Goal: Information Seeking & Learning: Learn about a topic

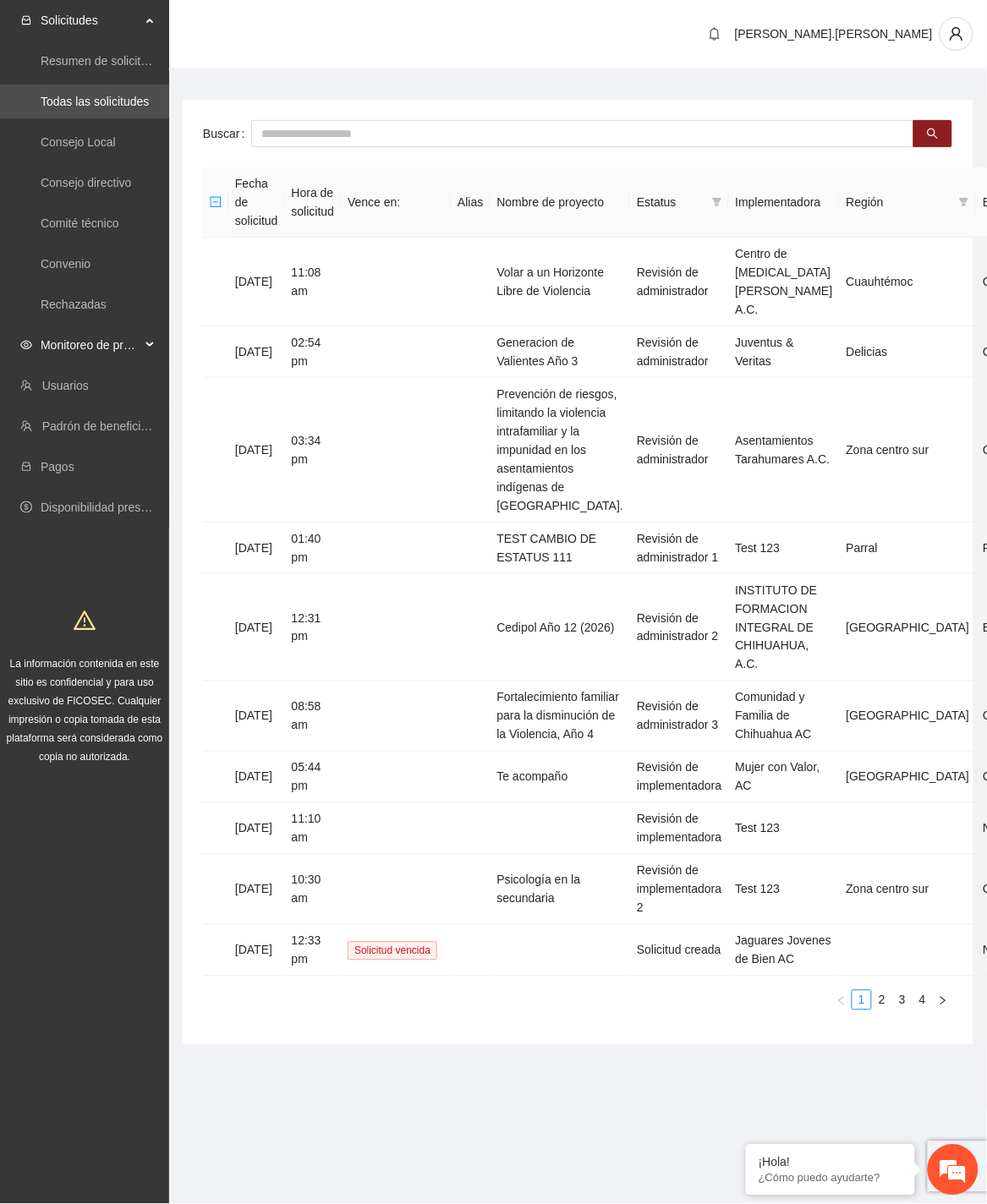
click at [87, 342] on span "Monitoreo de proyectos" at bounding box center [90, 345] width 100 height 34
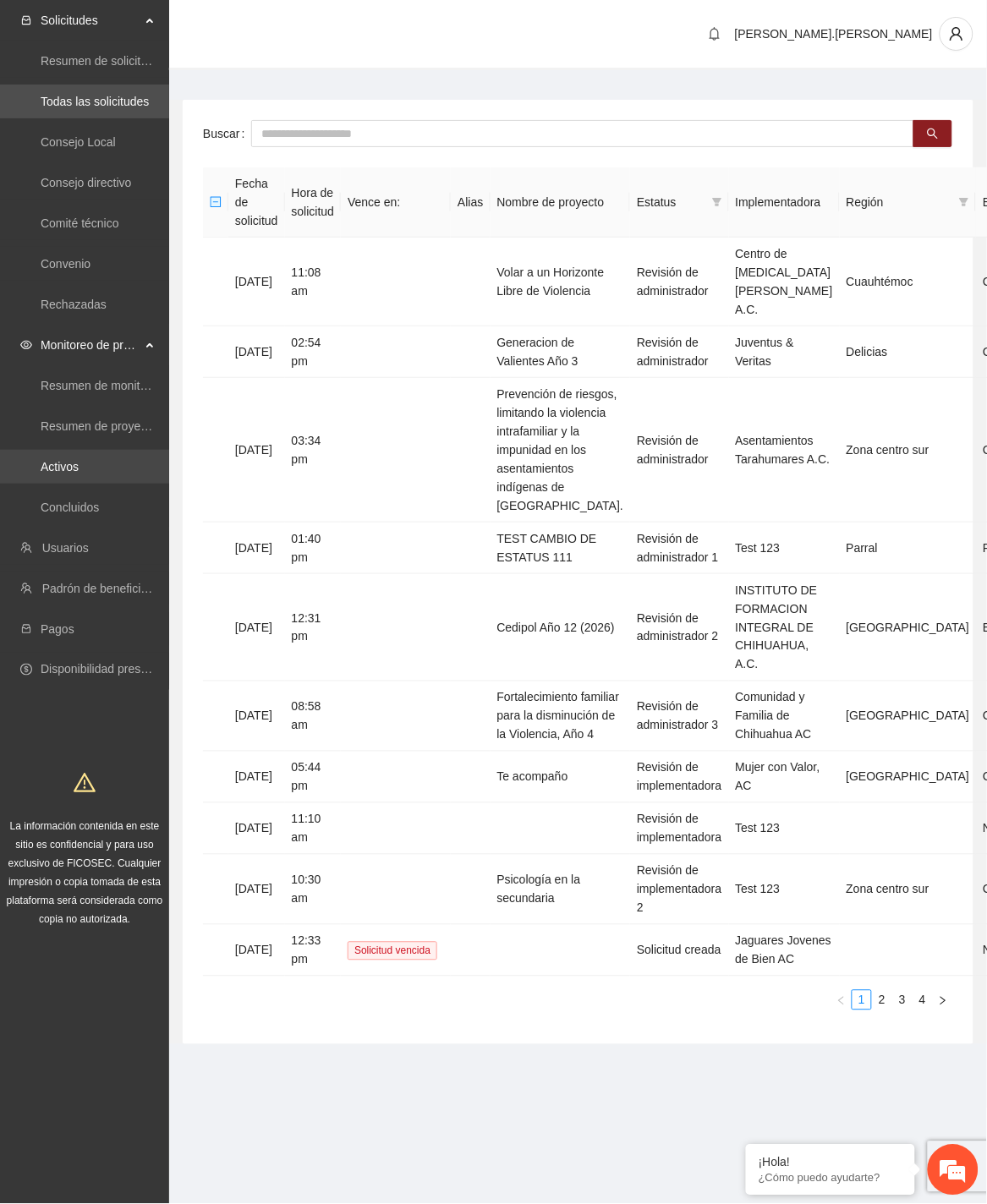
click at [79, 460] on link "Activos" at bounding box center [59, 466] width 38 height 13
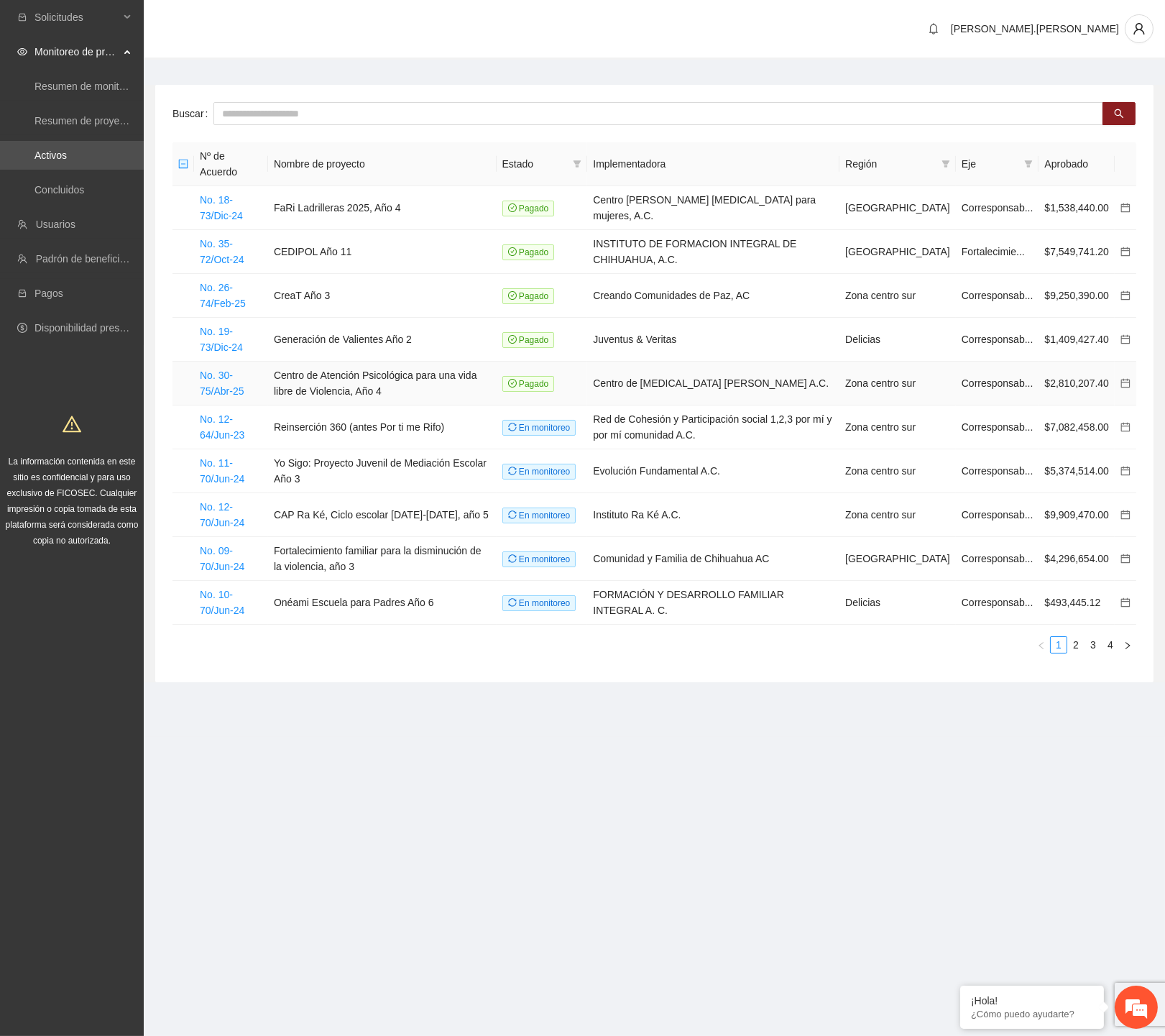
click at [375, 386] on td "Centro de Atención Psicológica para una vida libre de Violencia, Año 4" at bounding box center [382, 384] width 229 height 44
drag, startPoint x: 613, startPoint y: 385, endPoint x: 838, endPoint y: 387, distance: 225.0
click at [838, 387] on tr "No. 30-75/Abr-25 Centro de Atención Psicológica para una vida libre de Violenci…" at bounding box center [654, 384] width 964 height 44
copy tr "Centro de [MEDICAL_DATA] [PERSON_NAME] A.C."
click at [446, 743] on section "Solicitudes Monitoreo de proyectos Resumen de monitoreo Resumen de proyectos ap…" at bounding box center [582, 518] width 1165 height 1036
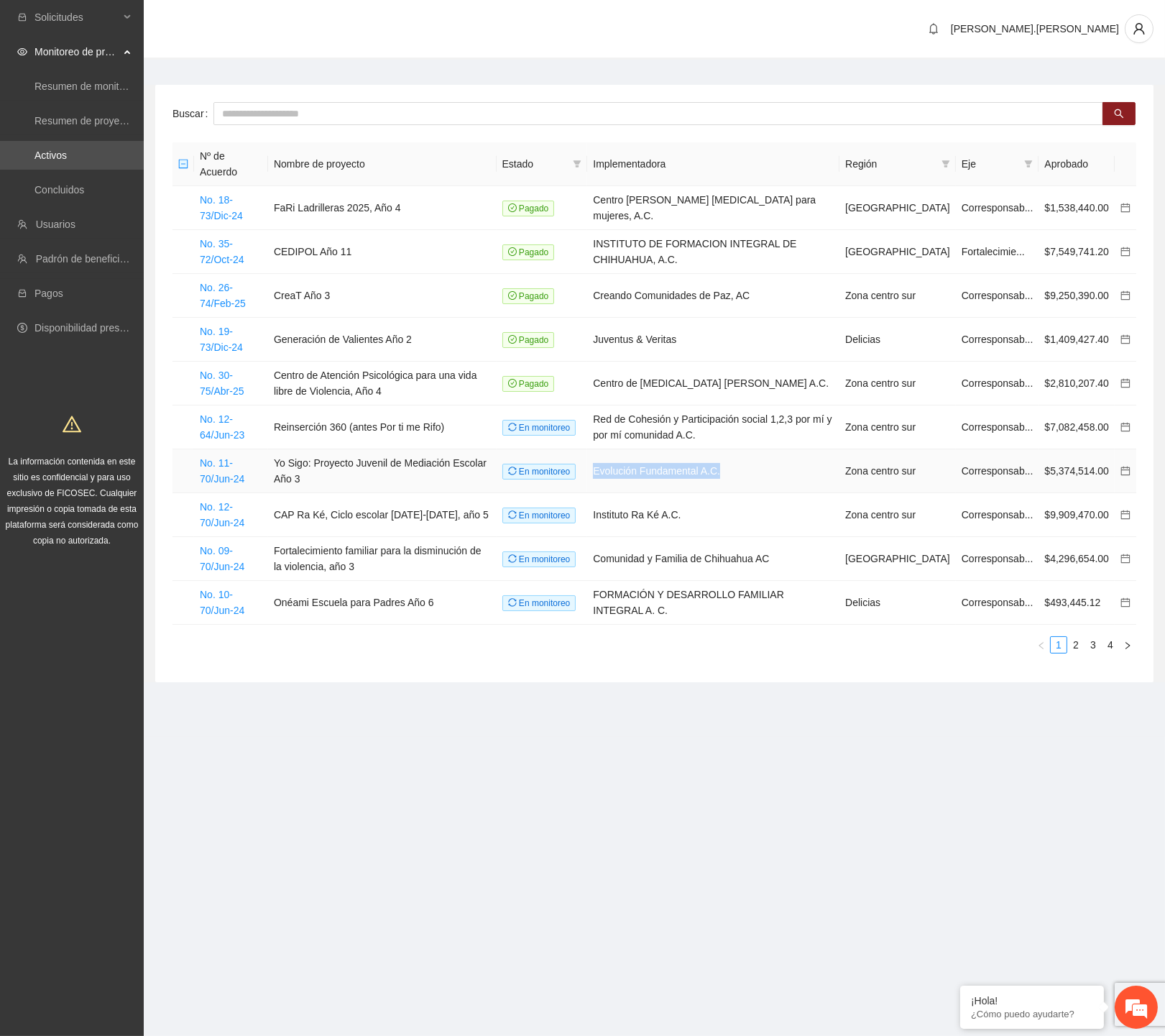
drag, startPoint x: 753, startPoint y: 469, endPoint x: 599, endPoint y: 475, distance: 154.1
click at [599, 475] on tr "No. 11-70/Jun-[DEMOGRAPHIC_DATA] Sigo: Proyecto Juvenil de Mediación Escolar Añ…" at bounding box center [654, 472] width 964 height 44
copy tr "Evolución Fundamental A.C."
click at [411, 709] on section "[PERSON_NAME].[PERSON_NAME] Buscar Nº de Acuerdo Nombre de proyecto Estado Impl…" at bounding box center [654, 368] width 1021 height 737
drag, startPoint x: 485, startPoint y: 469, endPoint x: 272, endPoint y: 467, distance: 213.0
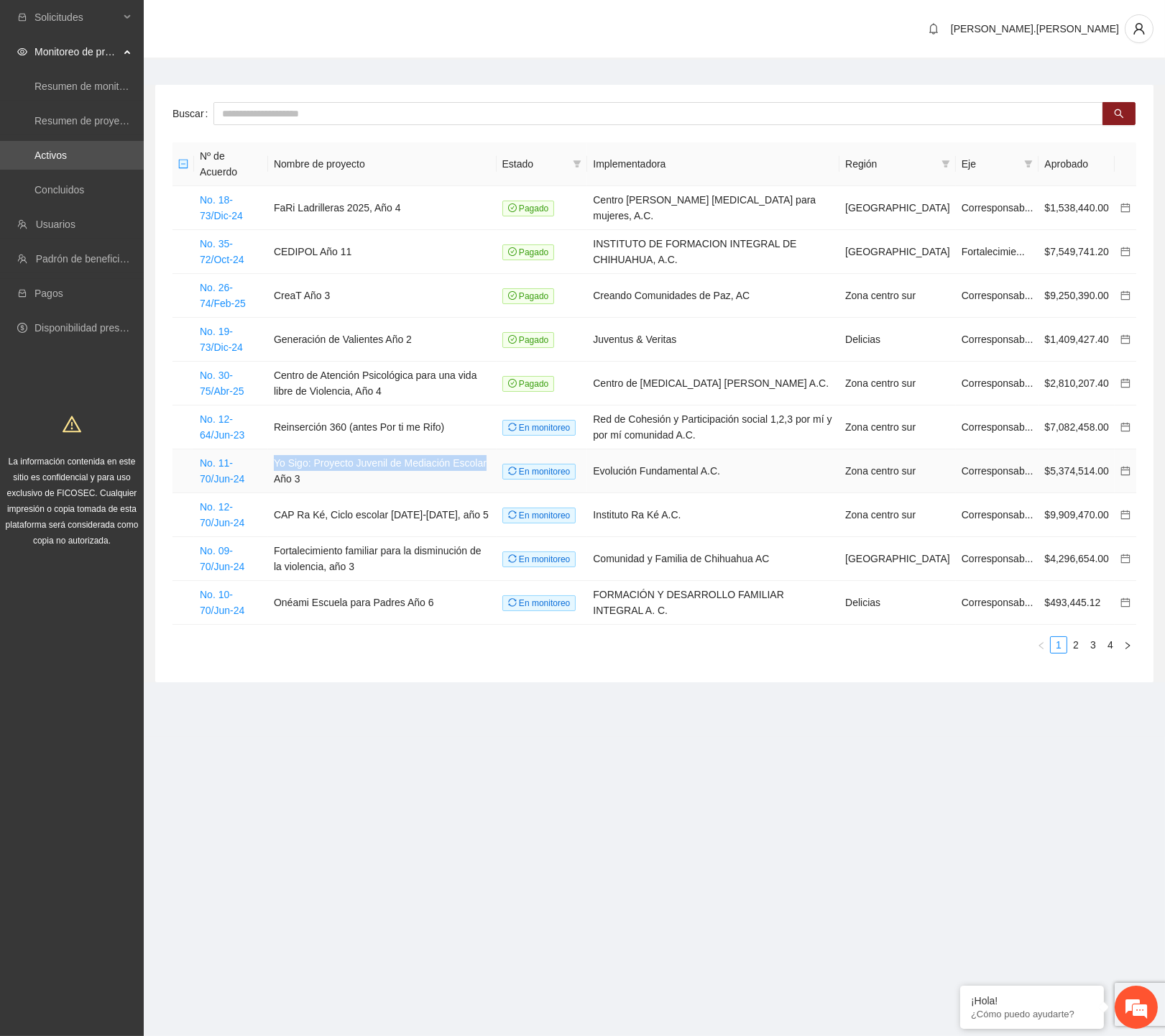
click at [272, 467] on td "Yo Sigo: Proyecto Juvenil de Mediación Escolar Año 3" at bounding box center [382, 472] width 229 height 44
copy td "Yo Sigo: Proyecto Juvenil de Mediación Escolar"
click at [838, 641] on link "2" at bounding box center [1076, 645] width 16 height 16
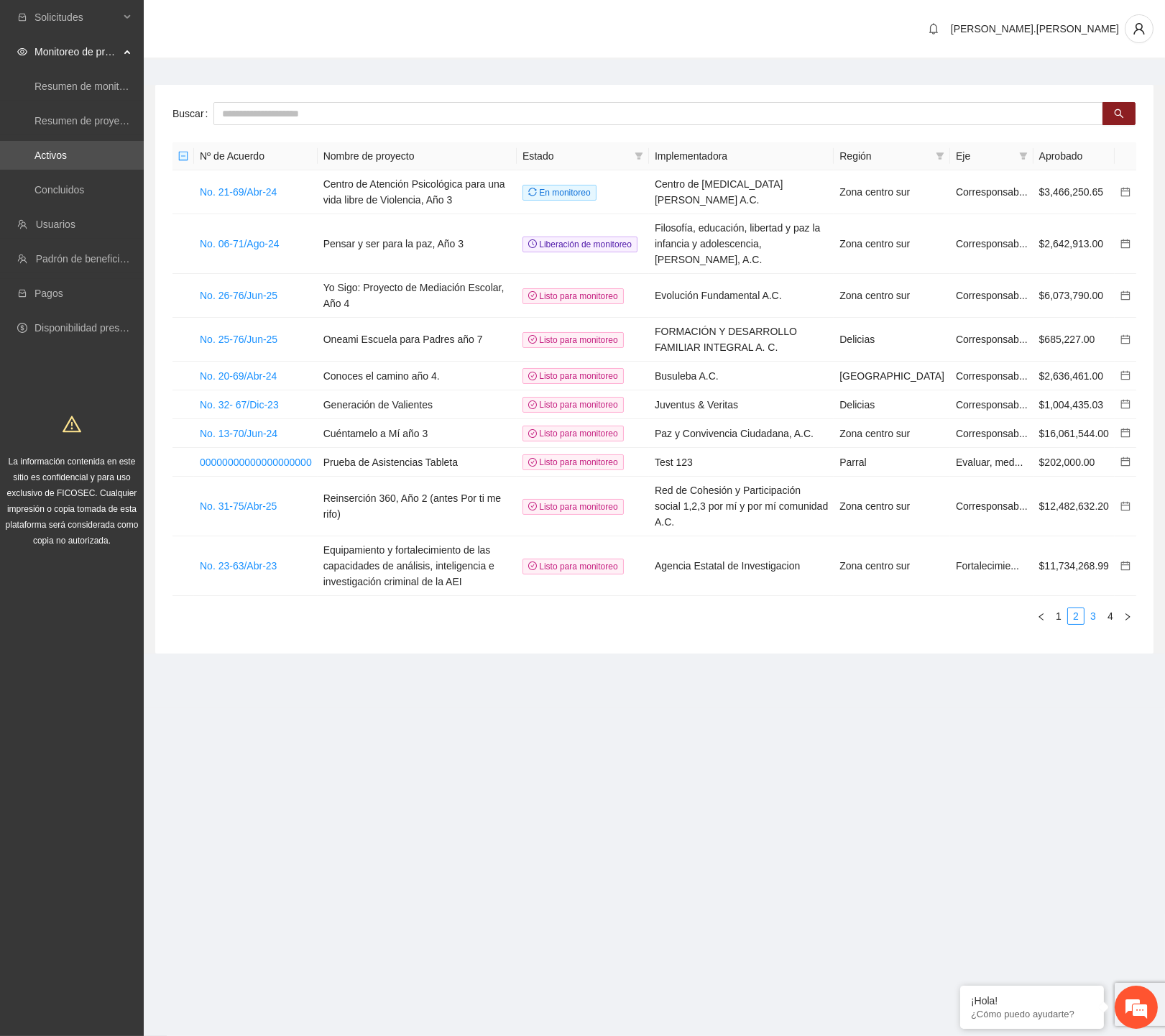
click at [838, 608] on link "3" at bounding box center [1093, 616] width 16 height 16
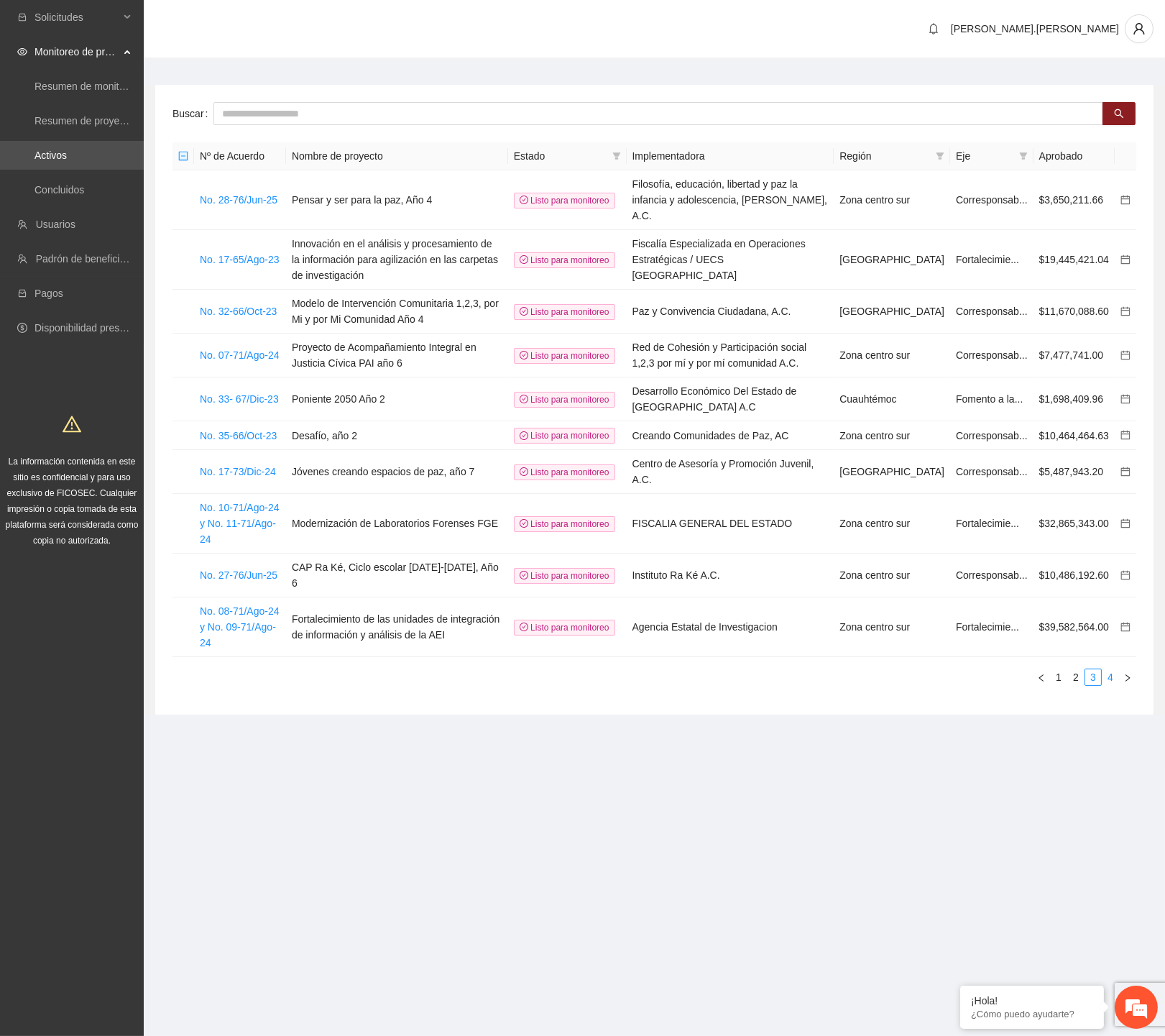
click at [838, 669] on link "4" at bounding box center [1110, 677] width 16 height 16
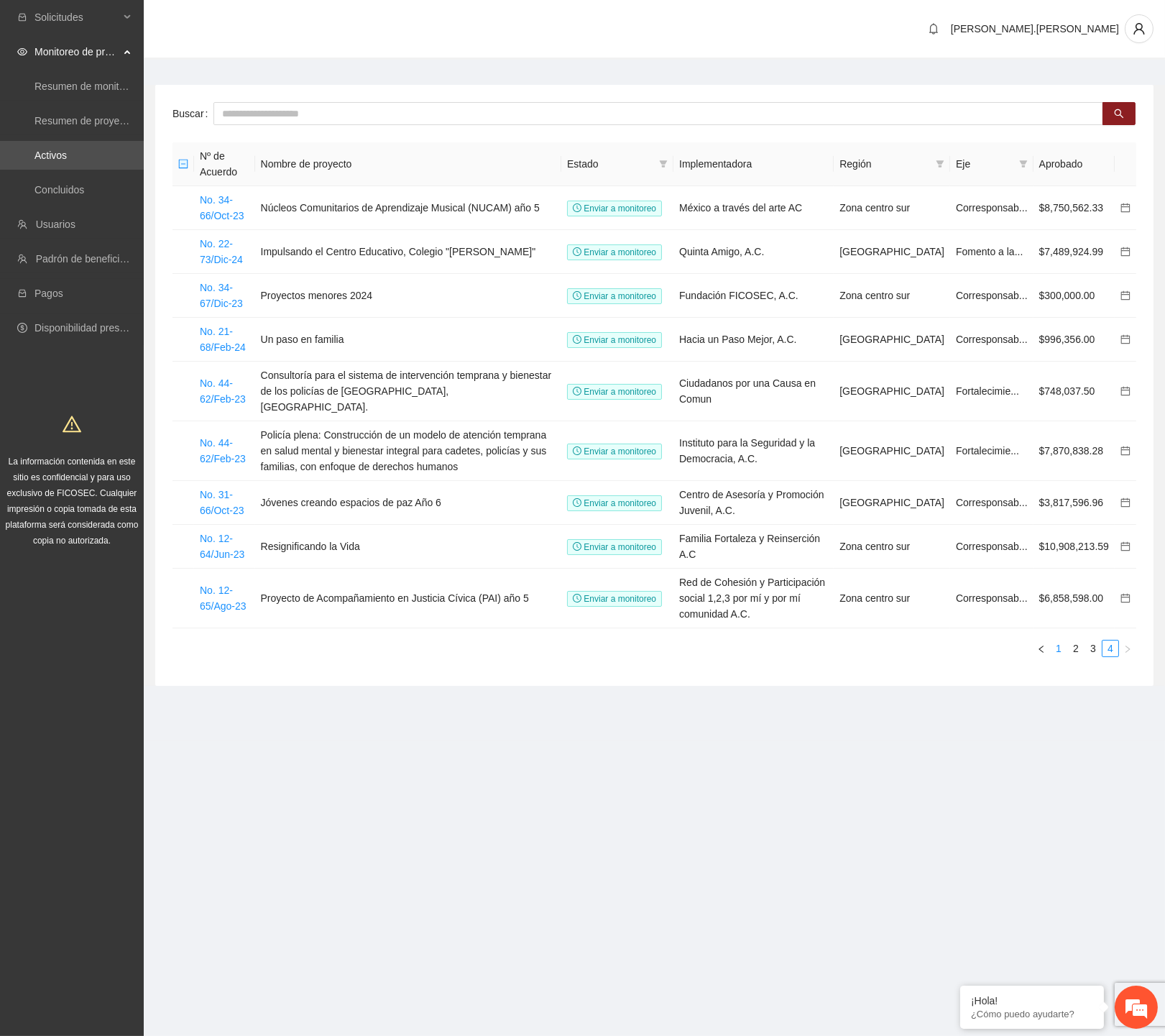
click at [838, 640] on link "1" at bounding box center [1059, 648] width 16 height 16
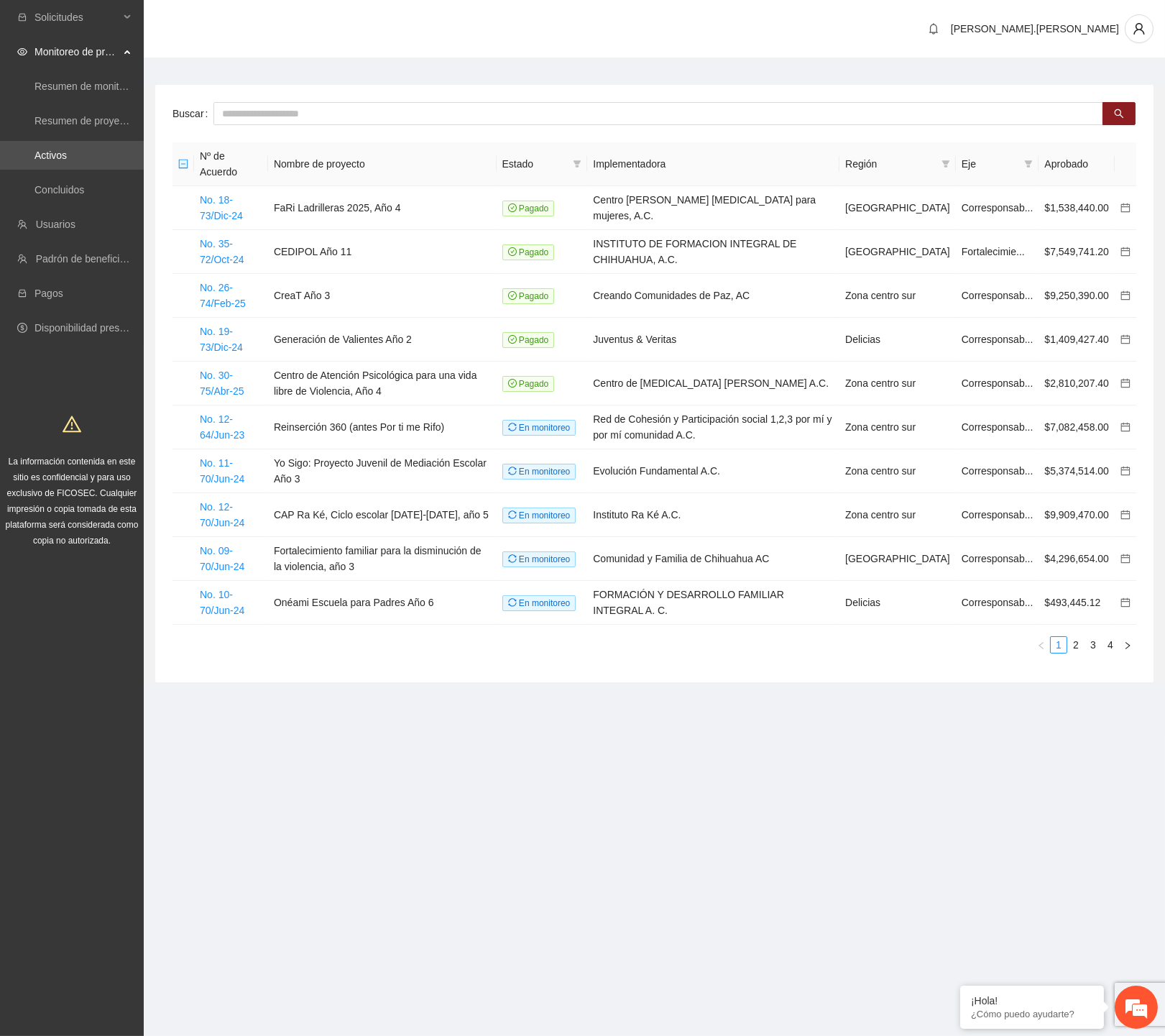
click at [399, 810] on section "Solicitudes Monitoreo de proyectos Resumen de monitoreo Resumen de proyectos ap…" at bounding box center [582, 518] width 1165 height 1036
drag, startPoint x: 282, startPoint y: 374, endPoint x: 320, endPoint y: 394, distance: 42.9
click at [320, 394] on td "Centro de Atención Psicológica para una vida libre de Violencia, Año 4" at bounding box center [382, 384] width 229 height 44
drag, startPoint x: 317, startPoint y: 394, endPoint x: 276, endPoint y: 379, distance: 43.7
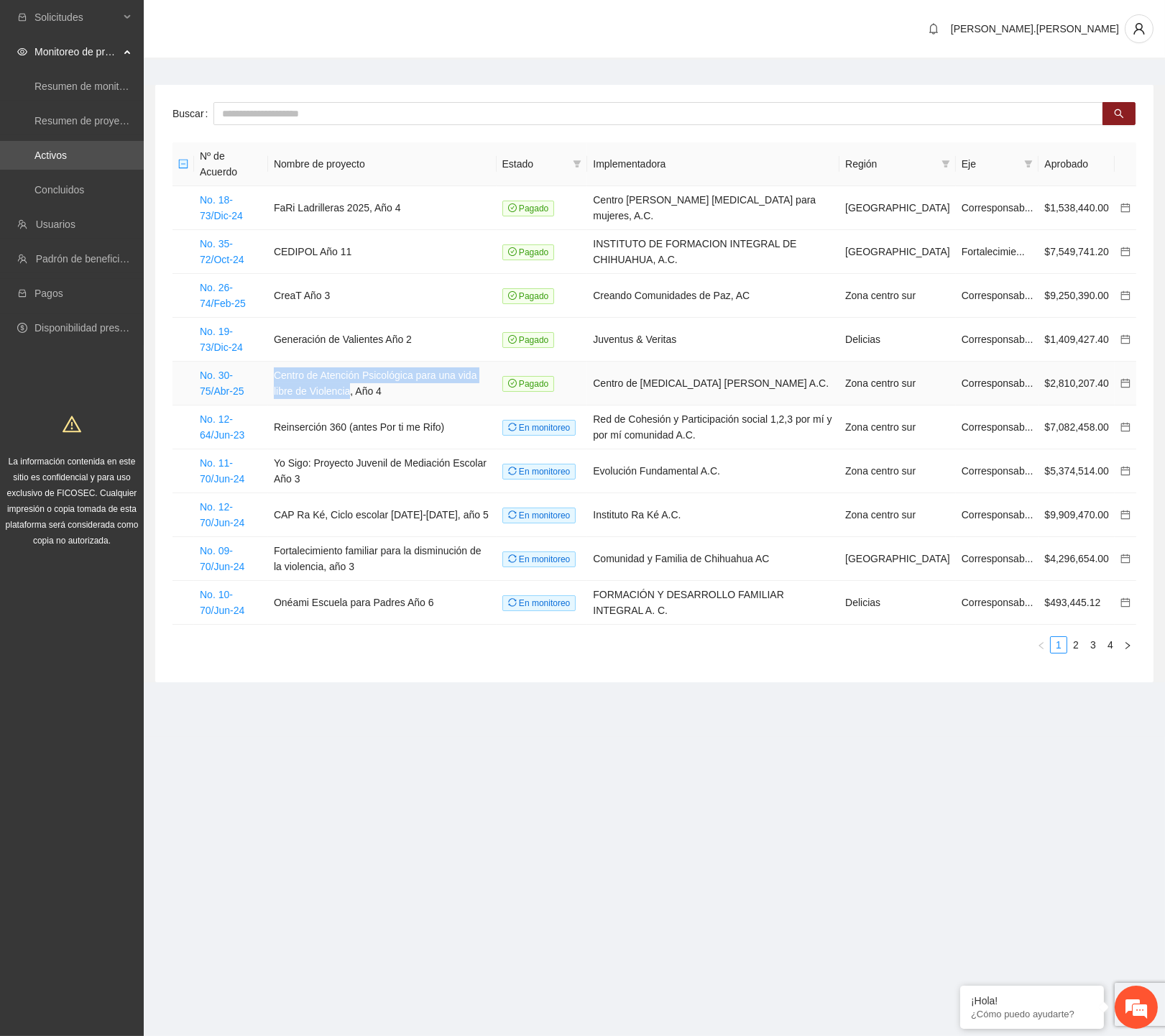
click at [276, 379] on td "Centro de Atención Psicológica para una vida libre de Violencia, Año 4" at bounding box center [382, 384] width 229 height 44
copy td "Centro de Atención Psicológica para una vida libre de Violencia"
drag, startPoint x: 374, startPoint y: 713, endPoint x: 381, endPoint y: 687, distance: 26.9
click at [374, 713] on section "[PERSON_NAME].[PERSON_NAME] Buscar Nº de Acuerdo Nombre de proyecto Estado Impl…" at bounding box center [654, 368] width 1021 height 737
click at [232, 388] on link "No. 30-75/Abr-25" at bounding box center [222, 384] width 44 height 27
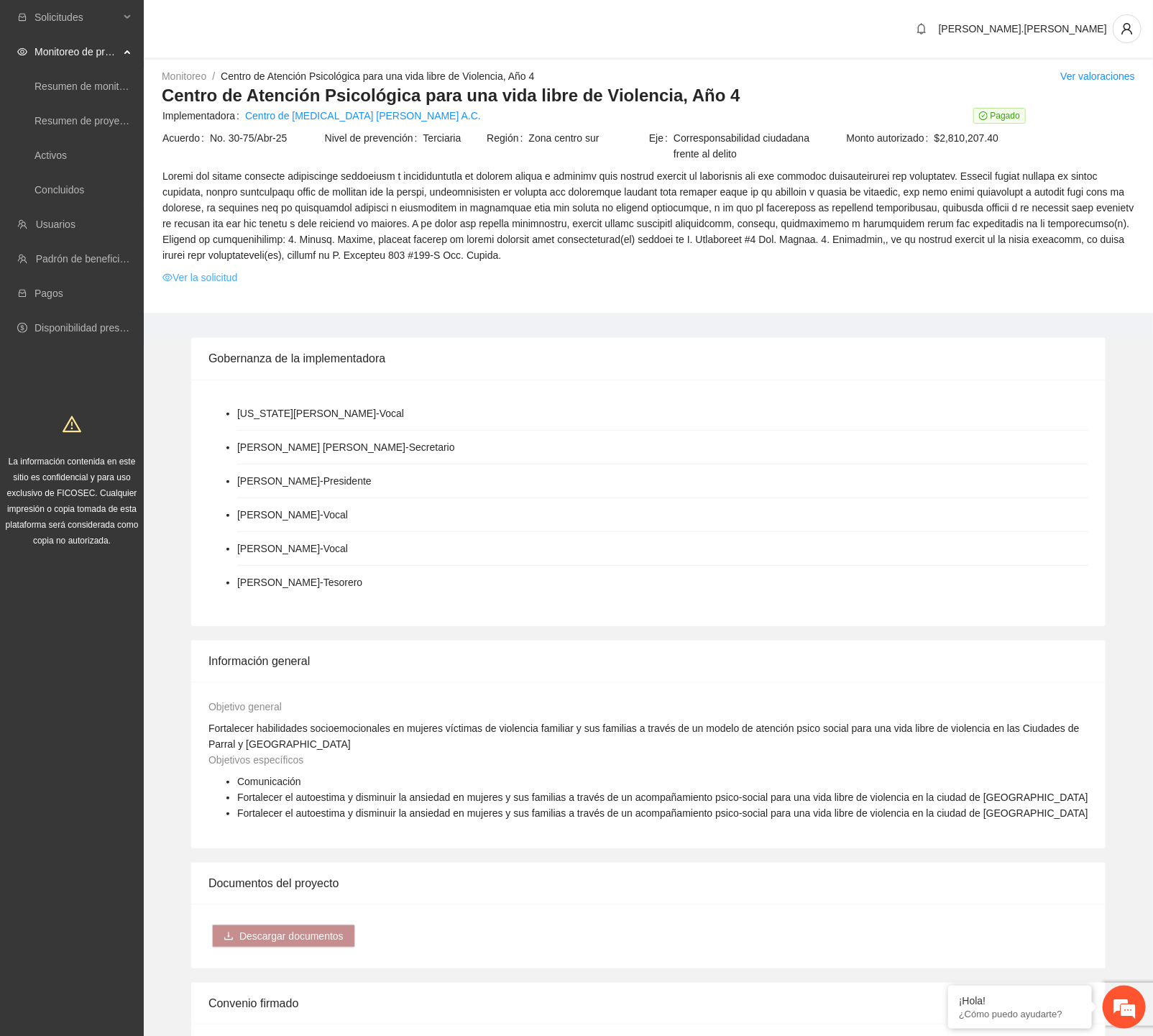
click at [210, 282] on link "Ver la solicitud" at bounding box center [200, 277] width 74 height 16
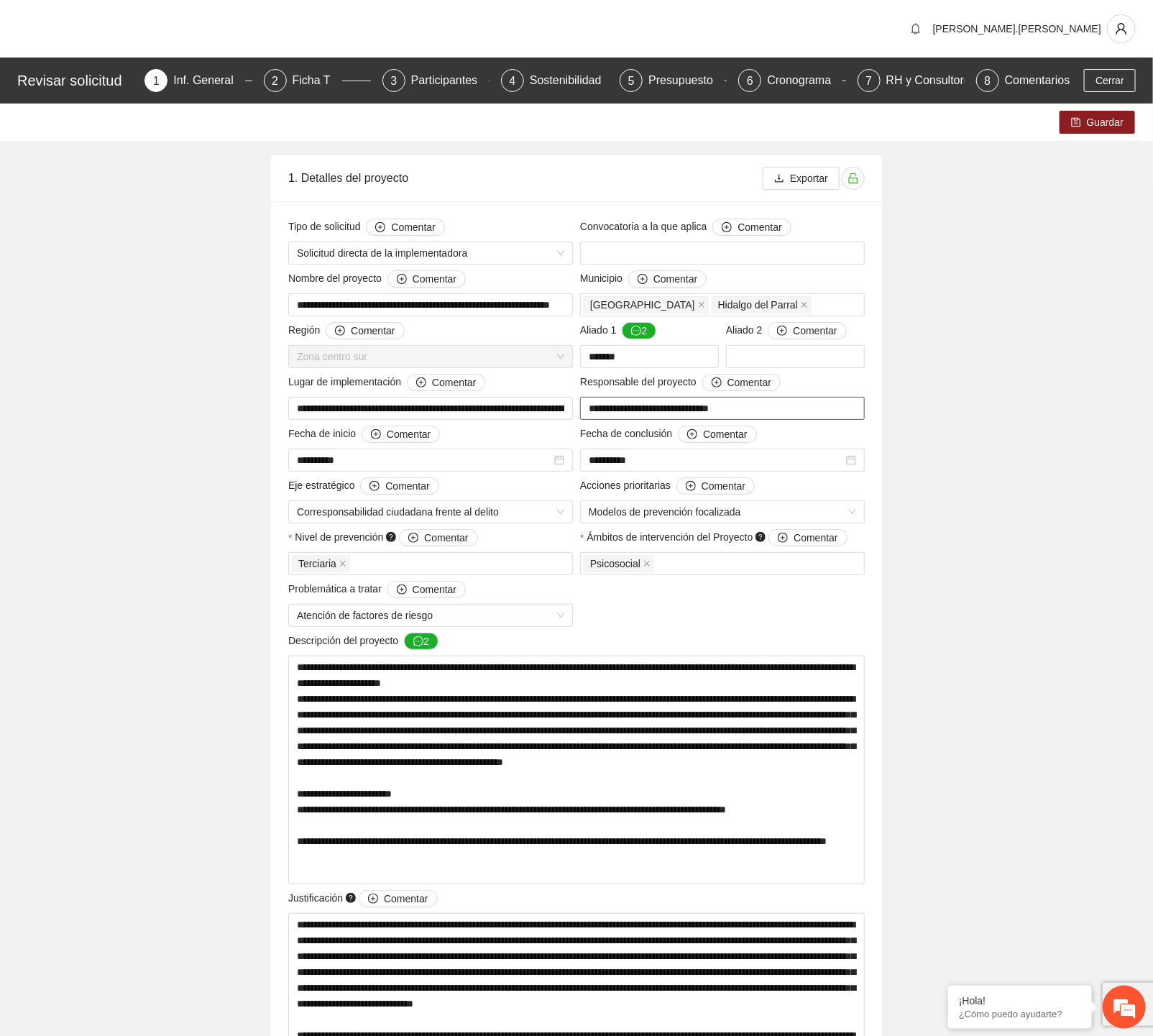
drag, startPoint x: 735, startPoint y: 409, endPoint x: 638, endPoint y: 405, distance: 97.1
click at [638, 405] on input "**********" at bounding box center [722, 409] width 285 height 23
click at [333, 688] on textarea at bounding box center [576, 769] width 576 height 229
drag, startPoint x: 384, startPoint y: 667, endPoint x: 544, endPoint y: 687, distance: 161.2
click at [544, 687] on textarea at bounding box center [576, 769] width 576 height 229
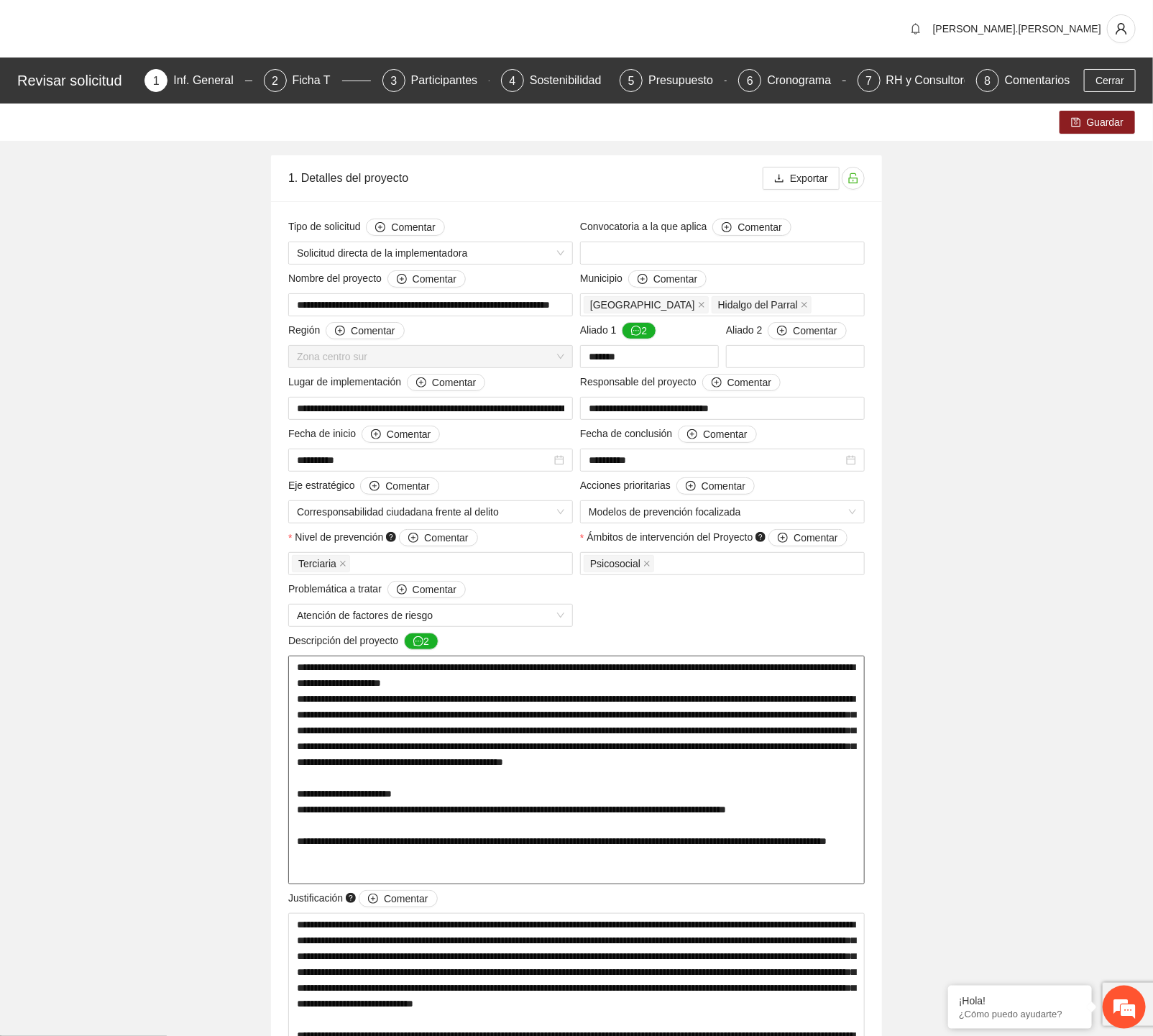
click at [544, 687] on textarea at bounding box center [576, 769] width 576 height 229
drag, startPoint x: 542, startPoint y: 687, endPoint x: 384, endPoint y: 664, distance: 159.7
click at [384, 664] on textarea at bounding box center [576, 769] width 576 height 229
click at [397, 405] on input "**********" at bounding box center [431, 409] width 285 height 23
click at [311, 409] on input "**********" at bounding box center [431, 409] width 285 height 23
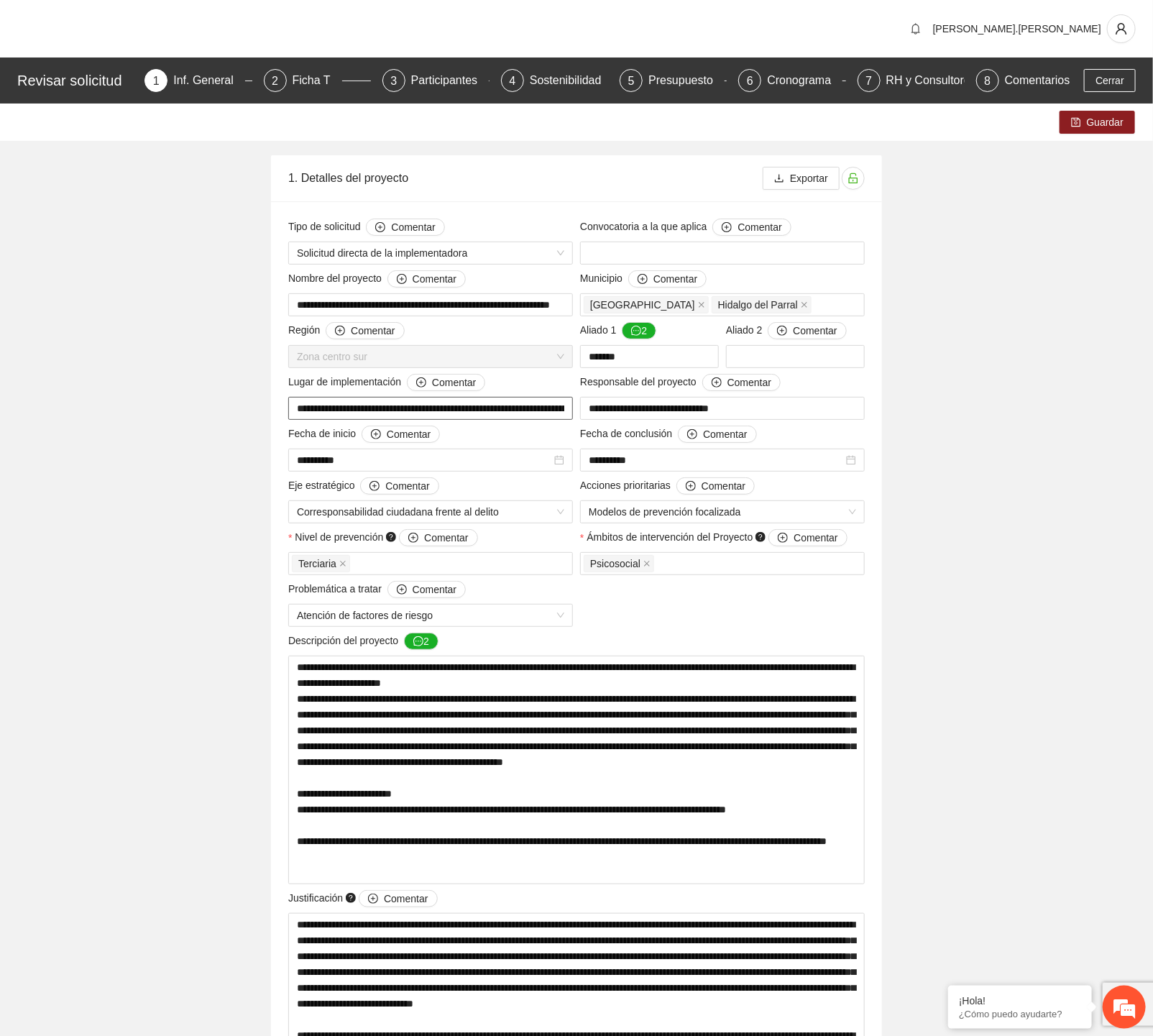
click at [311, 409] on input "**********" at bounding box center [431, 409] width 285 height 23
click at [839, 80] on span "Cerrar" at bounding box center [1110, 81] width 29 height 16
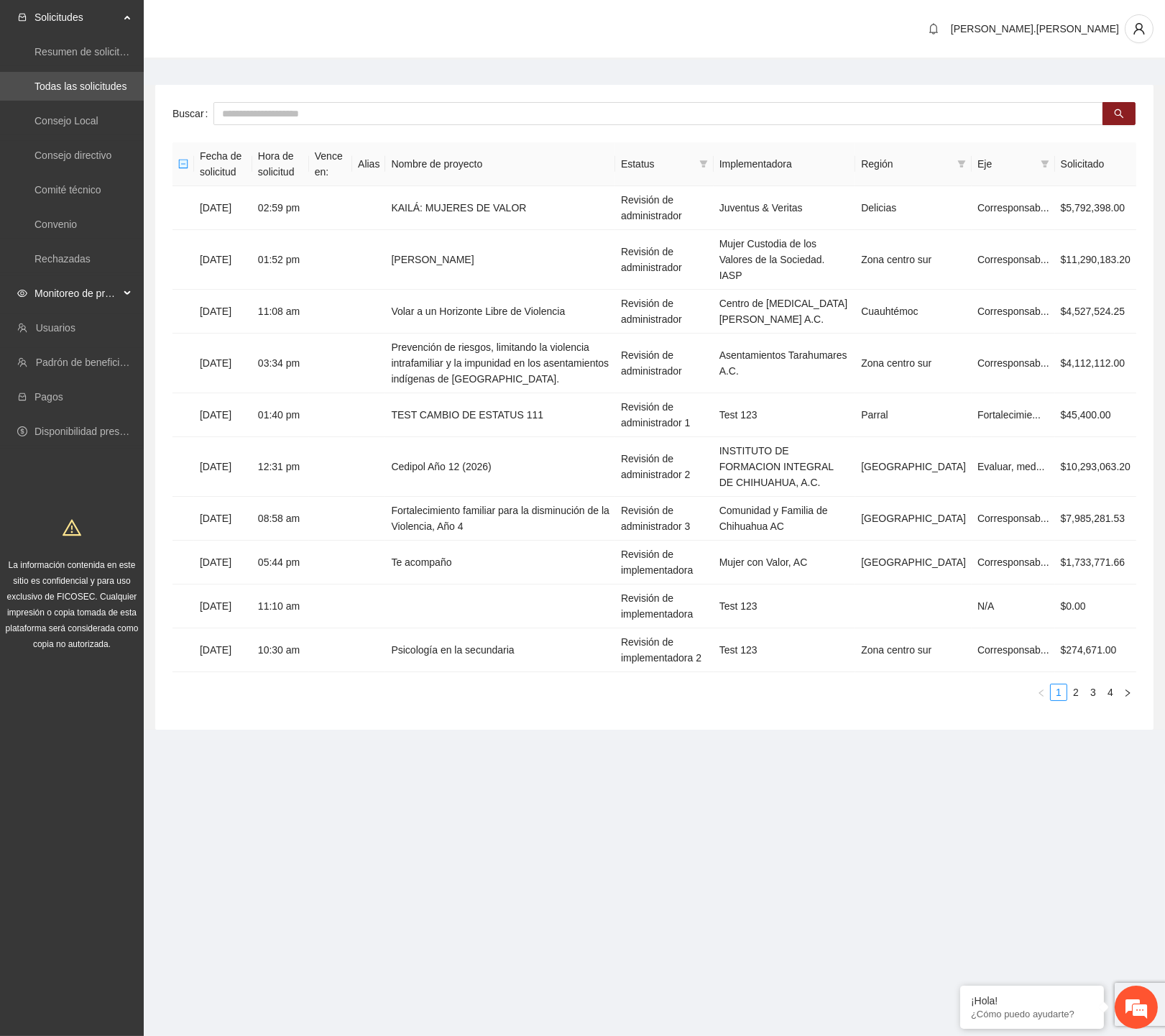
click at [54, 291] on span "Monitoreo de proyectos" at bounding box center [77, 293] width 85 height 29
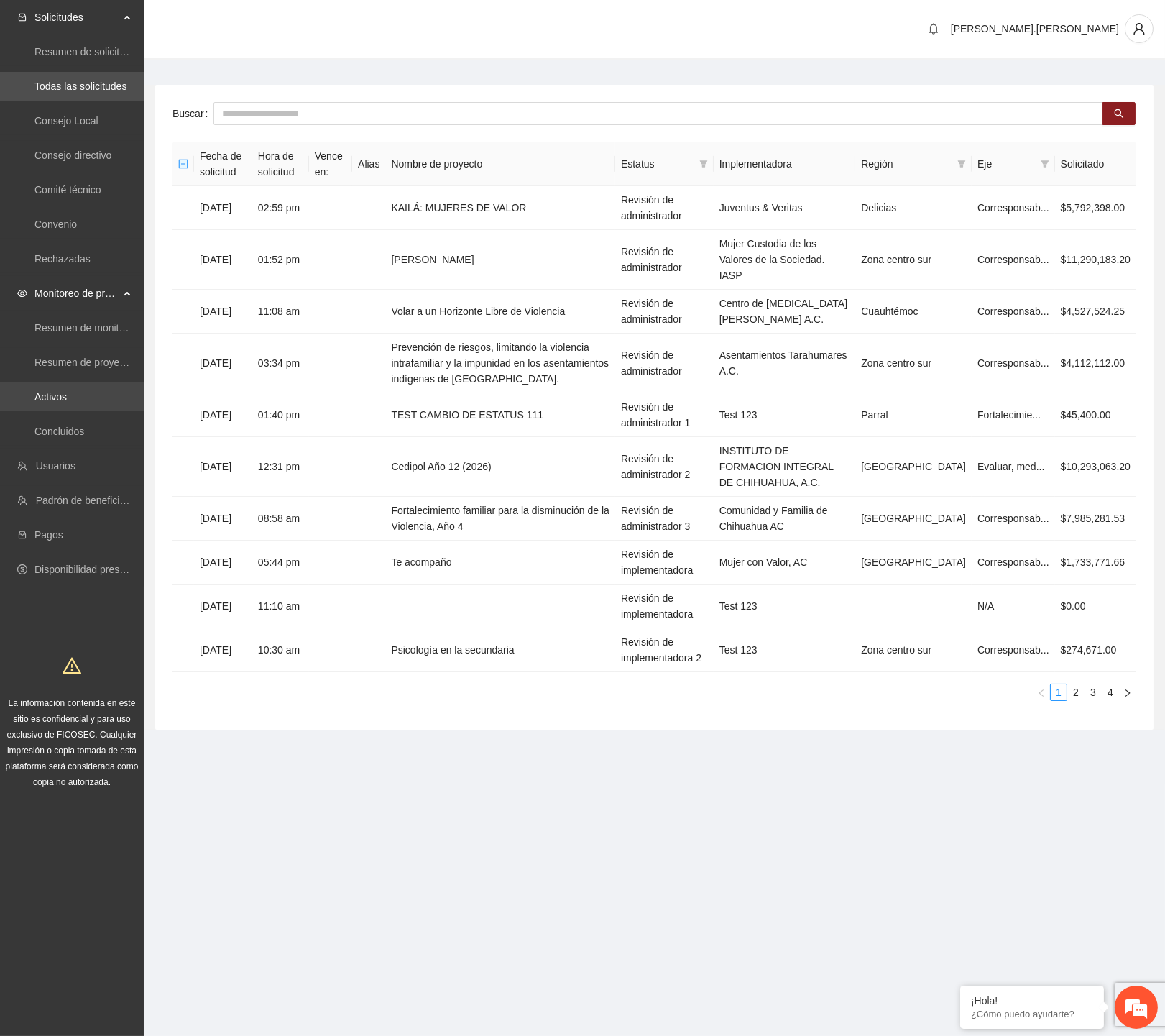
click at [48, 400] on link "Activos" at bounding box center [50, 396] width 33 height 11
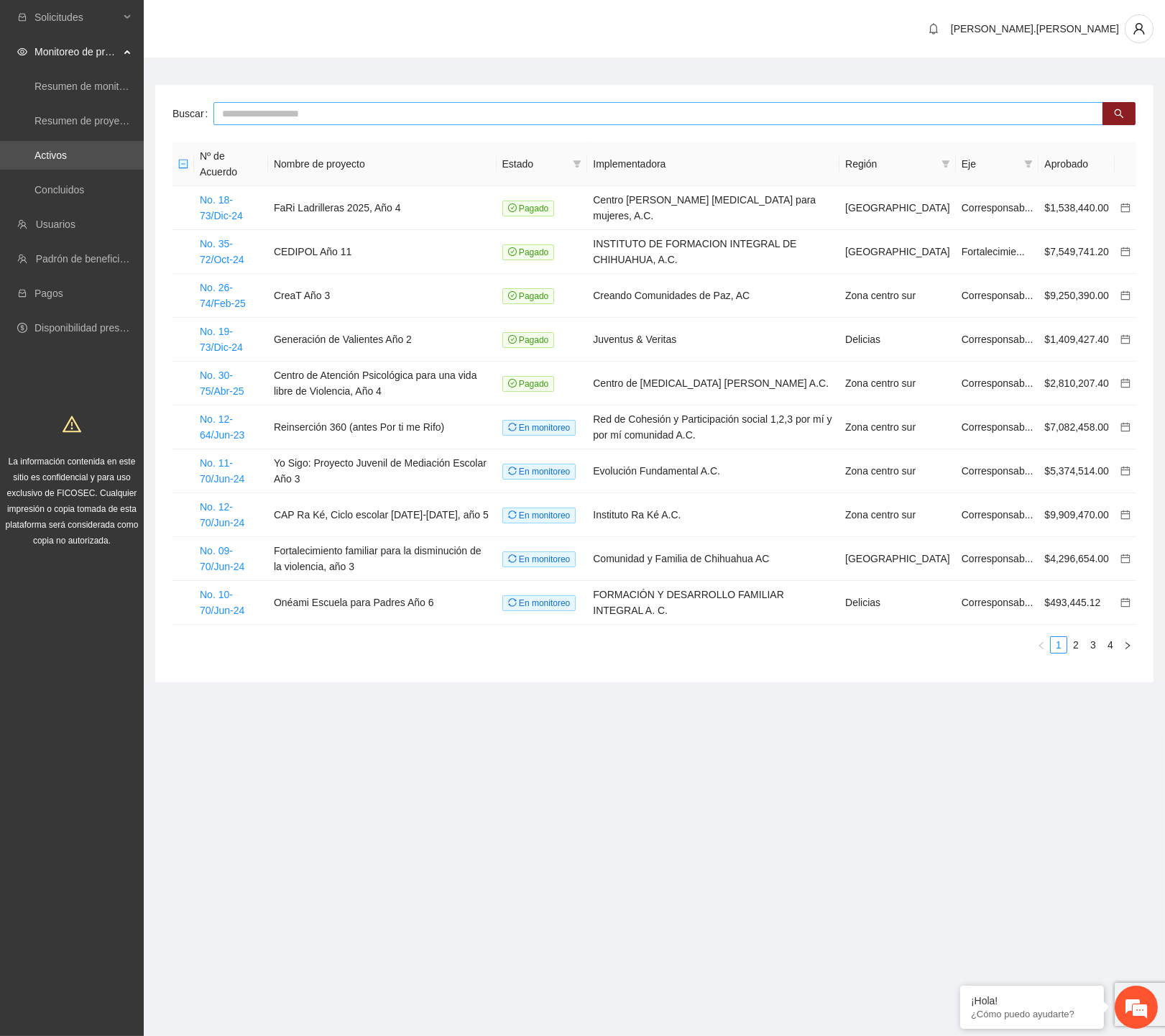
click at [662, 118] on input "text" at bounding box center [658, 113] width 890 height 23
type input "*******"
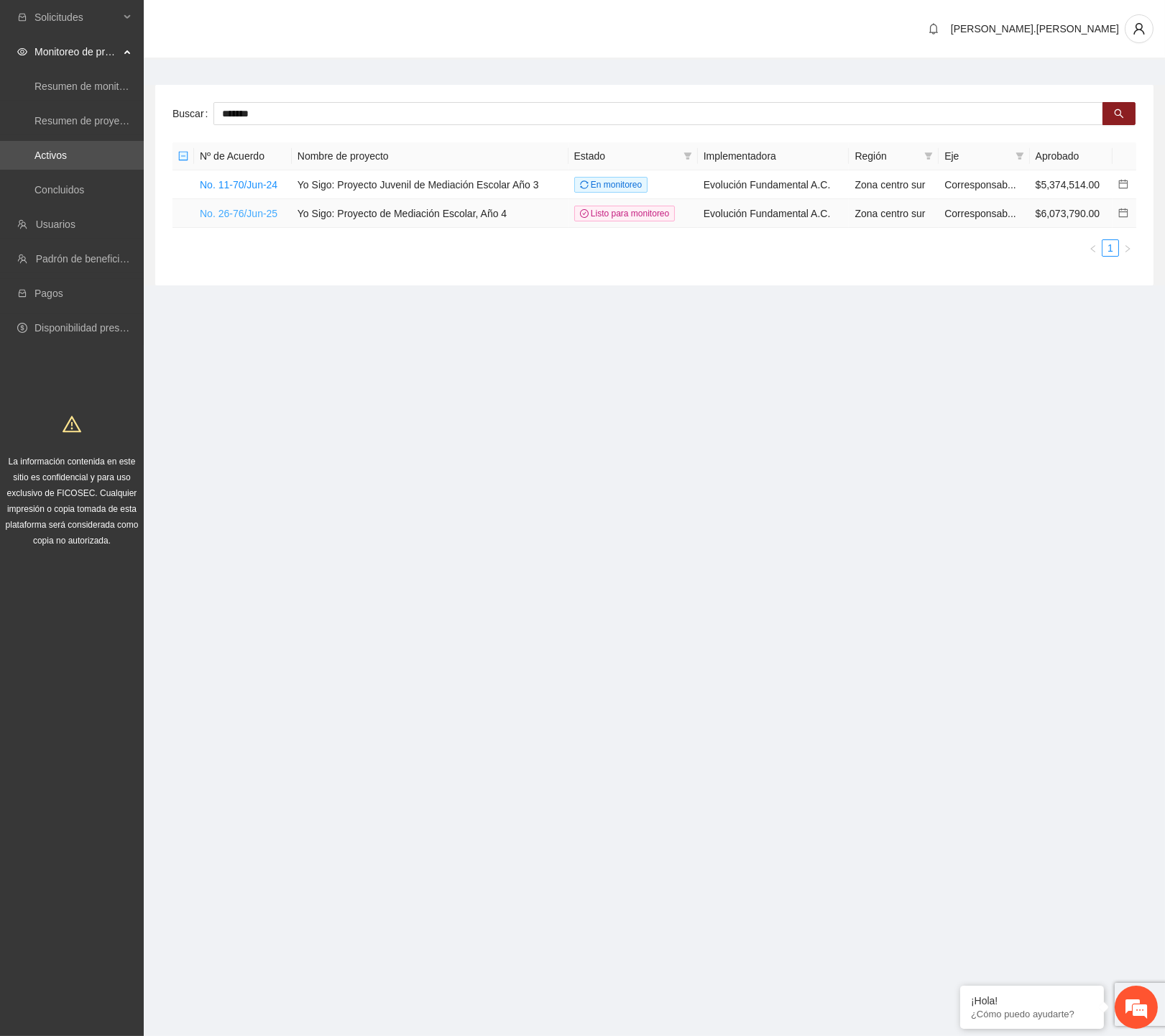
click at [245, 214] on link "No. 26-76/Jun-25" at bounding box center [238, 213] width 77 height 11
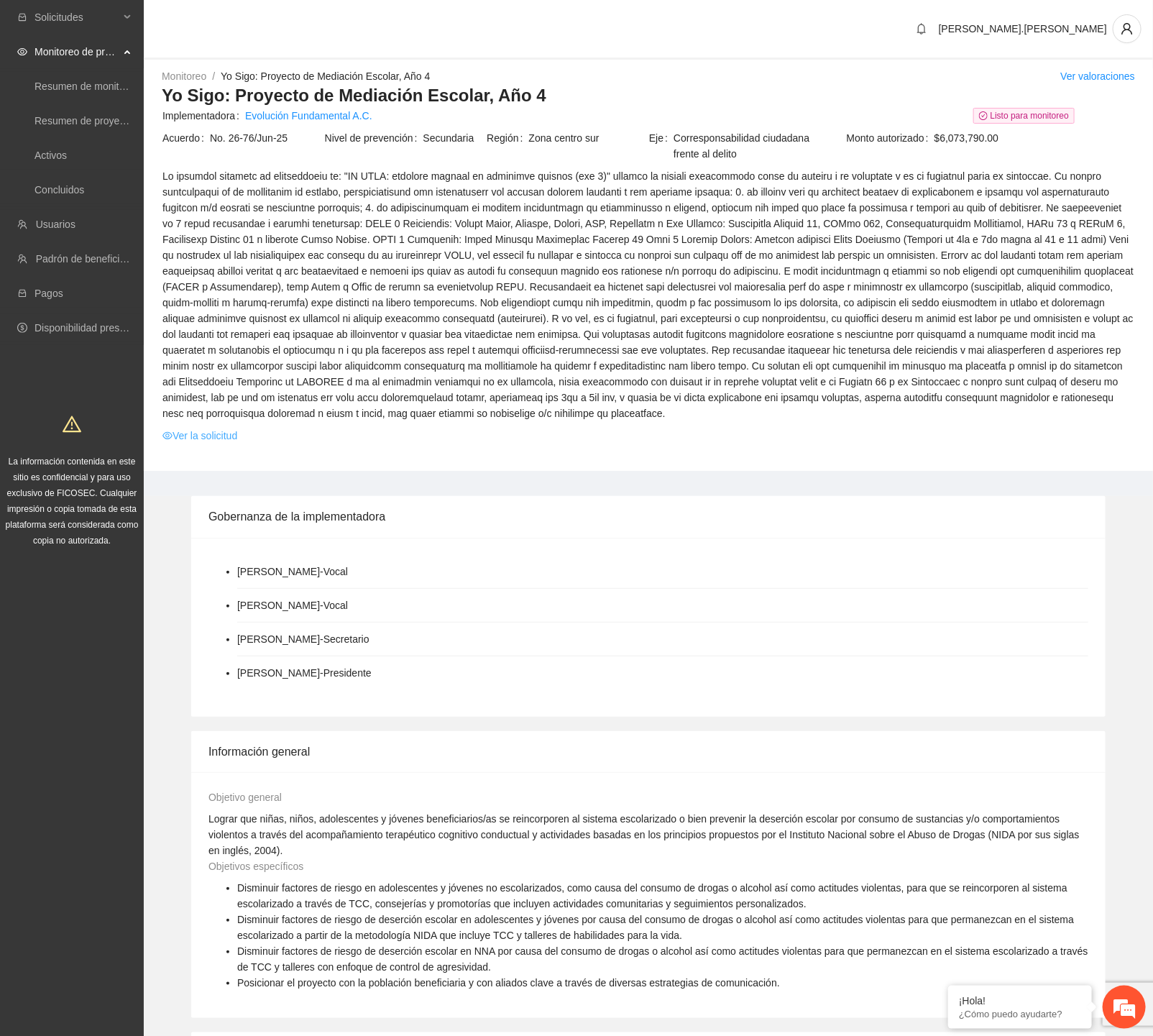
click at [229, 431] on link "Ver la solicitud" at bounding box center [200, 435] width 74 height 16
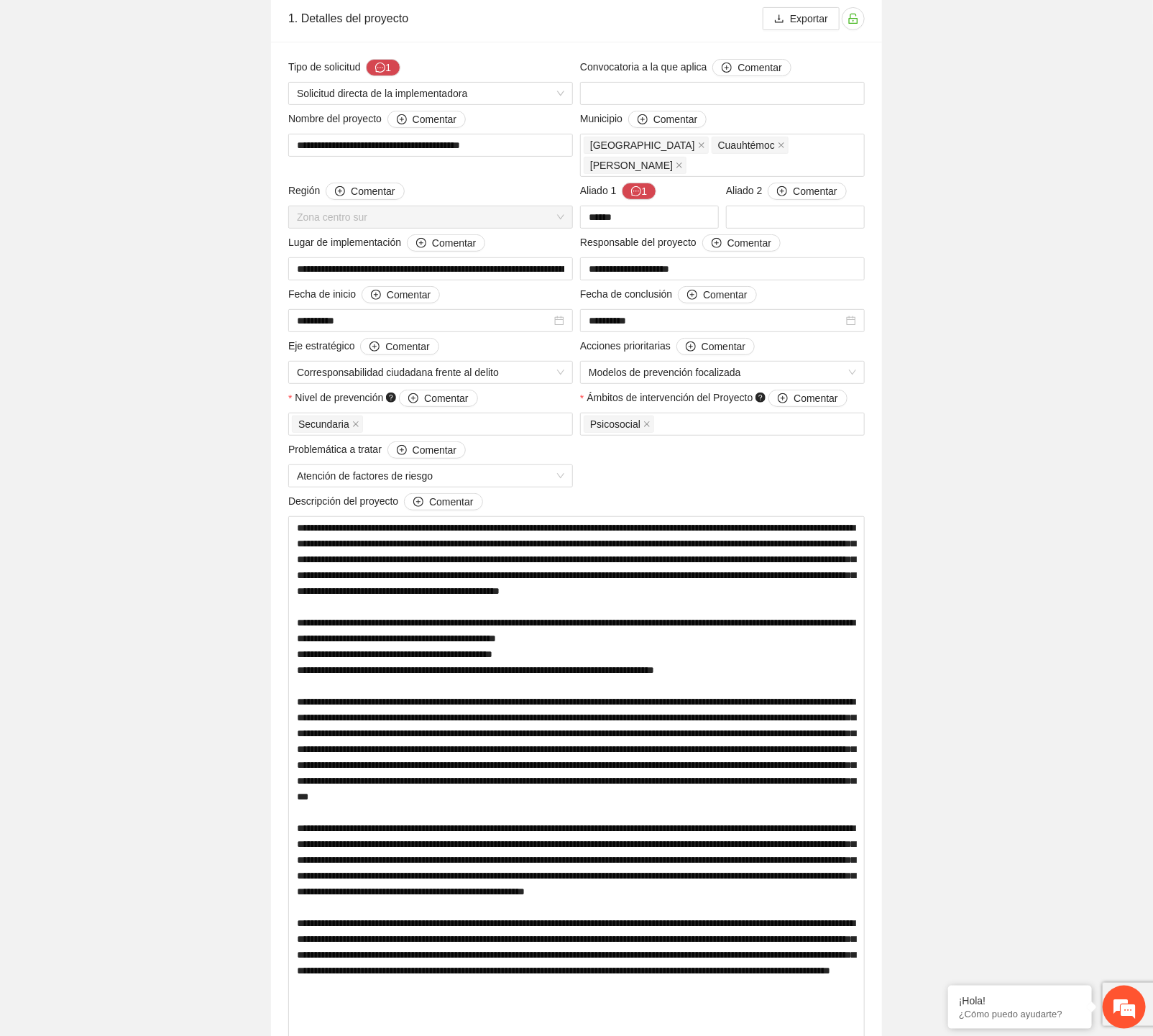
scroll to position [479, 0]
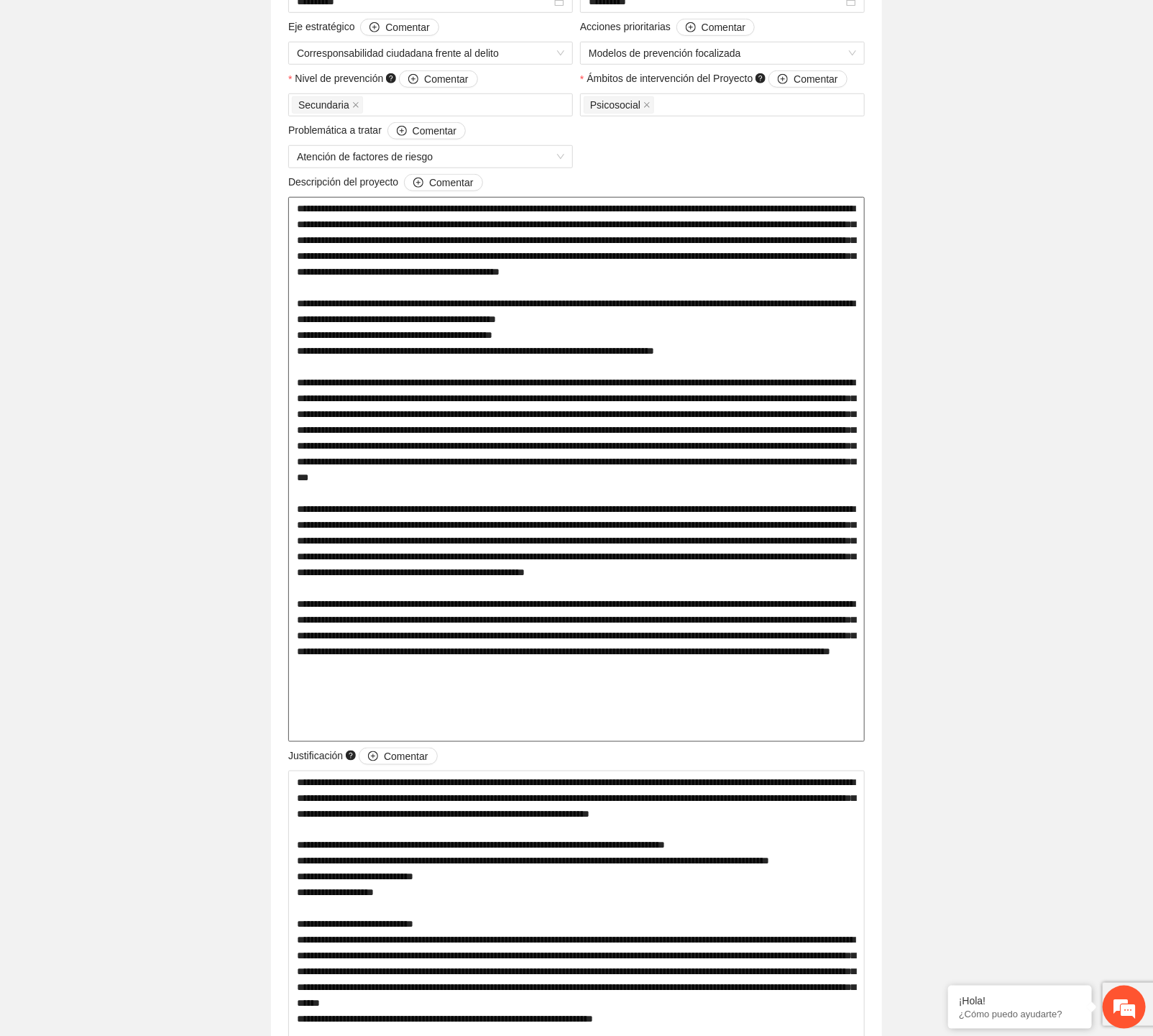
drag, startPoint x: 297, startPoint y: 299, endPoint x: 808, endPoint y: 347, distance: 513.2
click at [808, 347] on textarea at bounding box center [576, 469] width 576 height 545
click at [303, 425] on textarea at bounding box center [576, 469] width 576 height 545
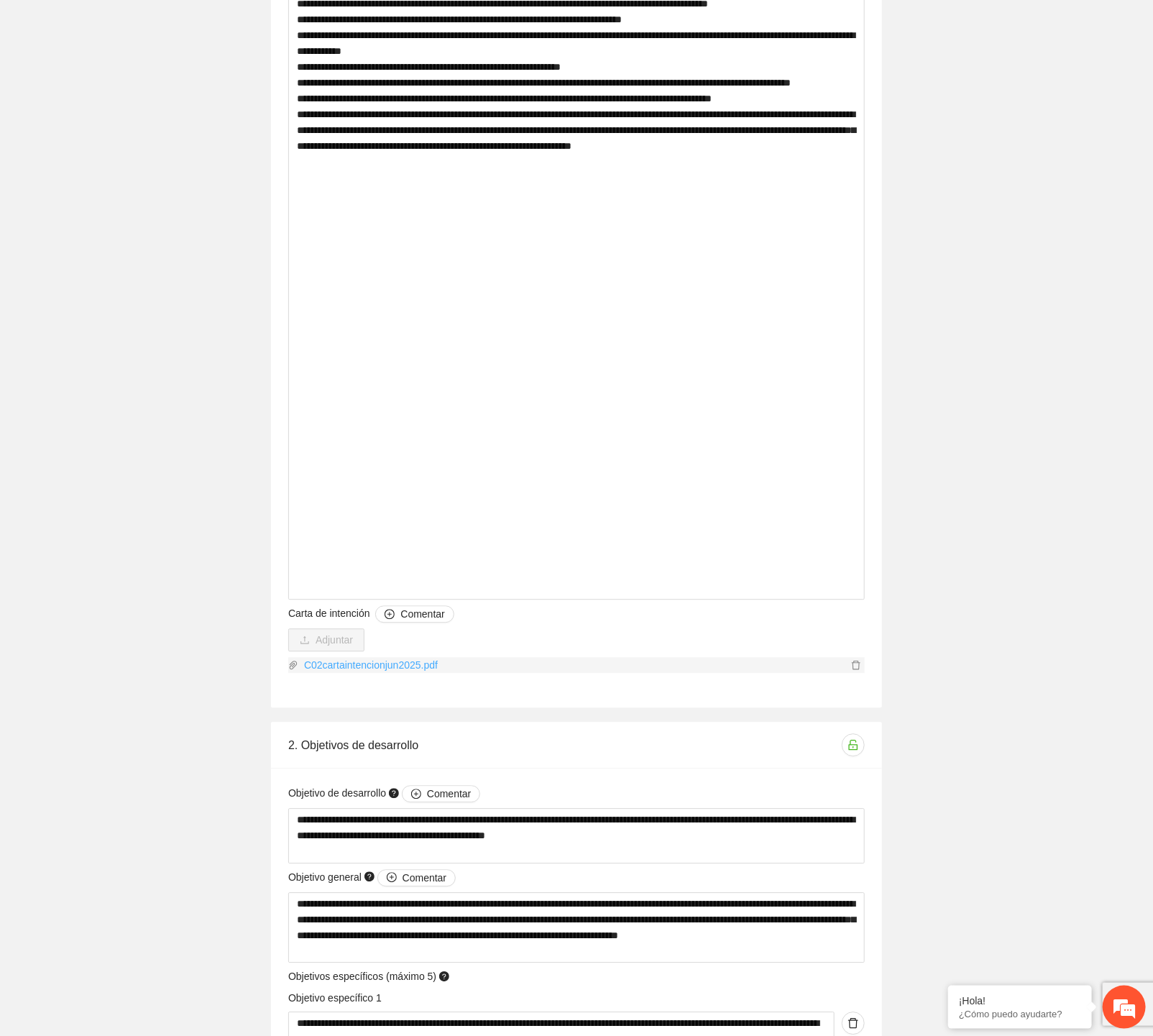
scroll to position [4553, 0]
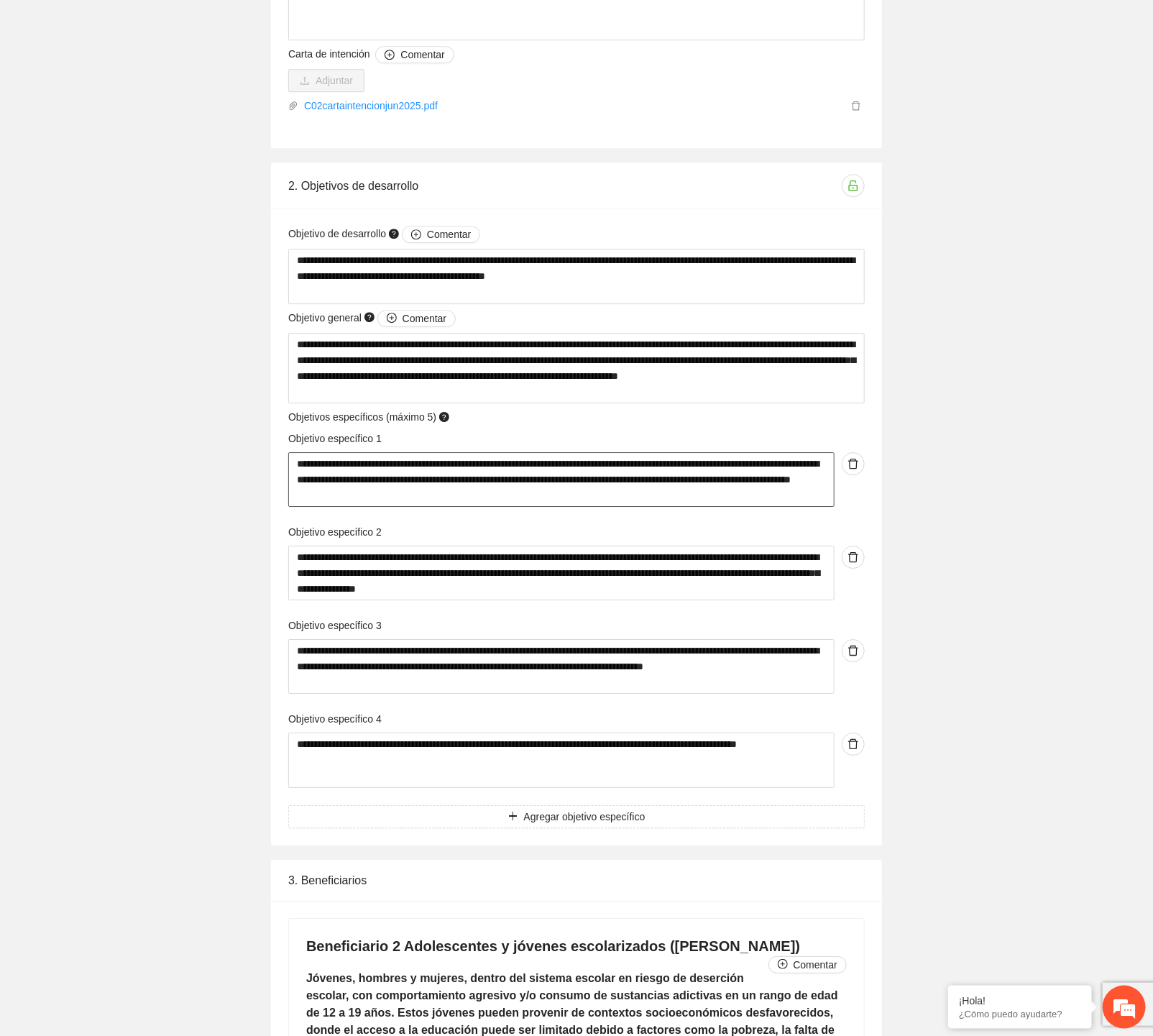
click at [375, 459] on textarea "**********" at bounding box center [561, 479] width 546 height 55
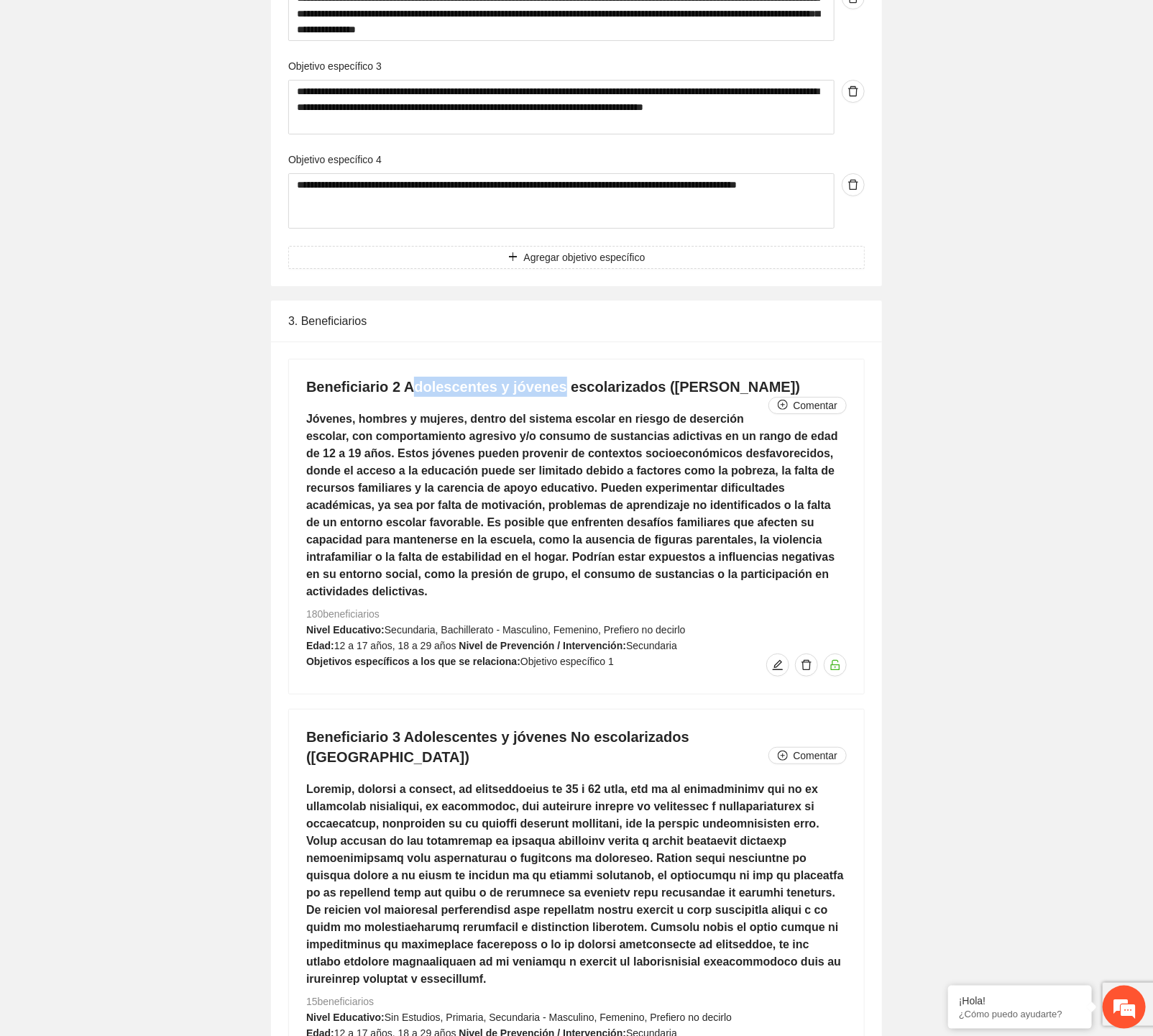
drag, startPoint x: 405, startPoint y: 369, endPoint x: 551, endPoint y: 359, distance: 146.3
click at [551, 377] on h4 "Beneficiario 2 Adolescentes y jóvenes escolarizados ([PERSON_NAME]) Comentar" at bounding box center [576, 387] width 541 height 21
click at [552, 377] on h4 "Beneficiario 2 Adolescentes y jóvenes escolarizados ([PERSON_NAME]) Comentar" at bounding box center [576, 387] width 541 height 21
drag, startPoint x: 555, startPoint y: 367, endPoint x: 400, endPoint y: 371, distance: 155.1
click at [400, 377] on h4 "Beneficiario 2 Adolescentes y jóvenes escolarizados ([PERSON_NAME]) Comentar" at bounding box center [576, 387] width 541 height 21
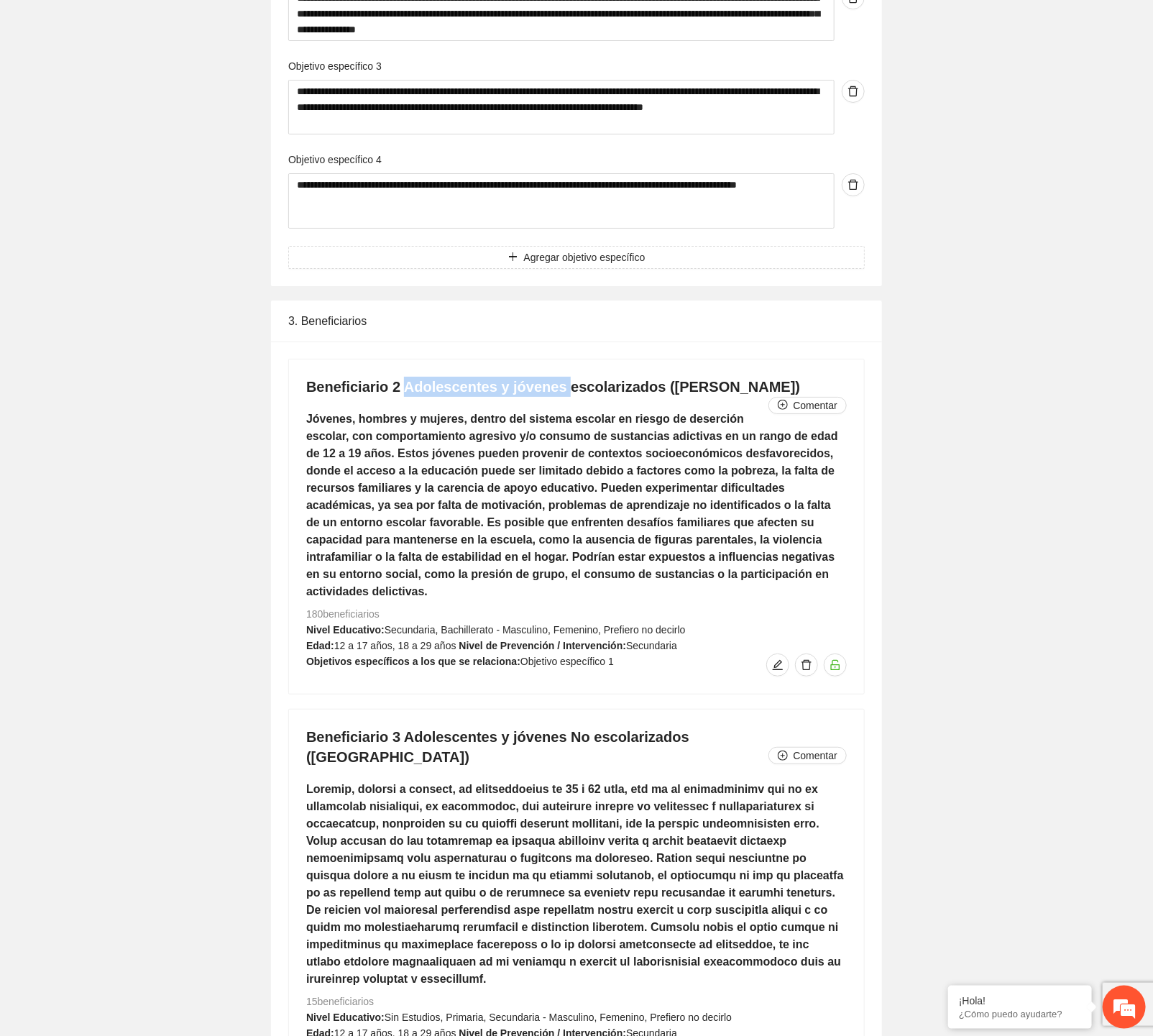
copy h4 "Adolescentes y jóvenes"
drag, startPoint x: 1136, startPoint y: 855, endPoint x: 1161, endPoint y: 855, distance: 25.0
click at [391, 465] on h5 "Jóvenes, hombres y mujeres, dentro del sistema escolar en riesgo de deserción e…" at bounding box center [576, 506] width 541 height 190
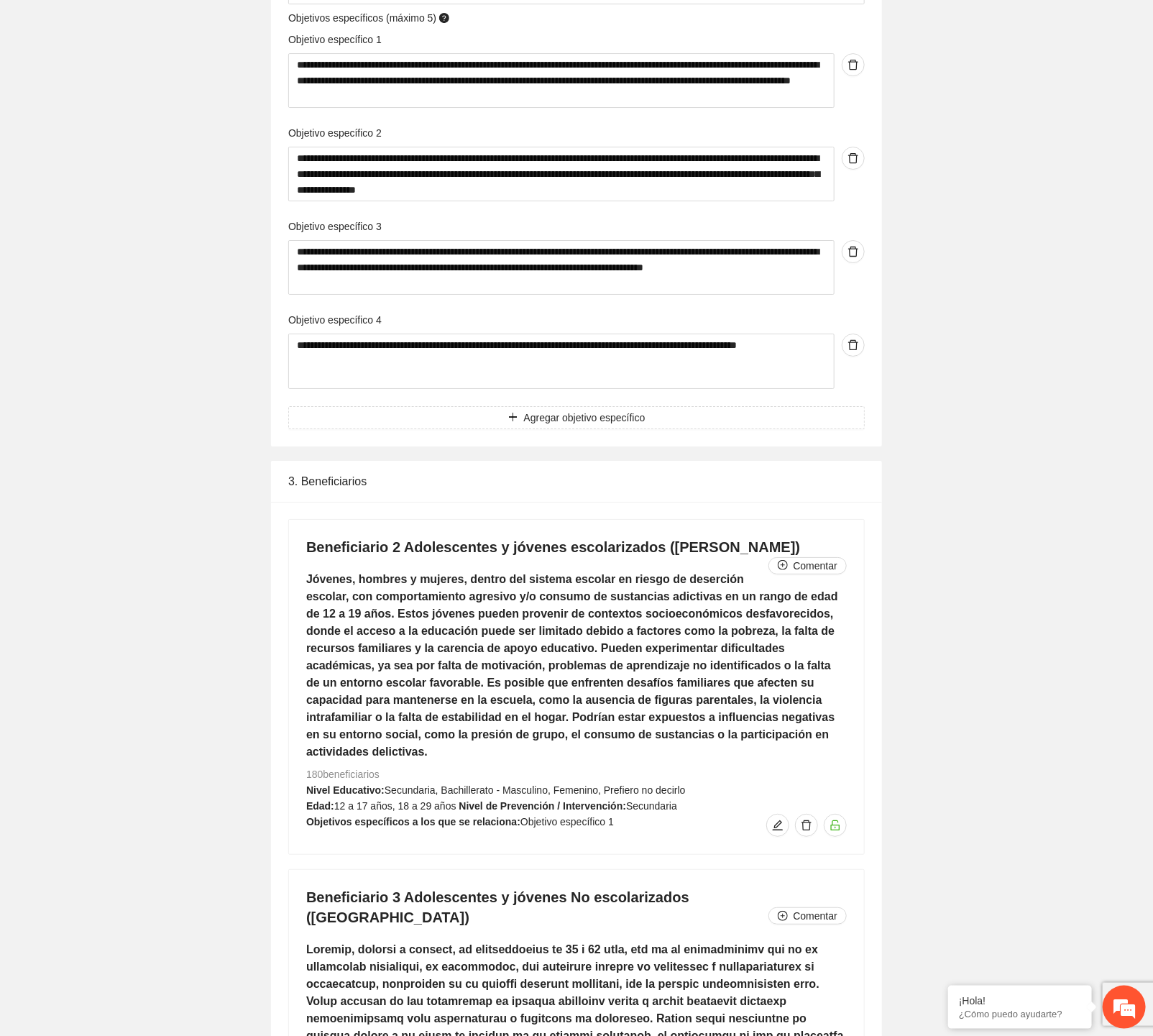
click at [421, 537] on h4 "Beneficiario 2 Adolescentes y jóvenes escolarizados ([PERSON_NAME]) Comentar" at bounding box center [576, 547] width 541 height 21
drag, startPoint x: 465, startPoint y: 559, endPoint x: 634, endPoint y: 580, distance: 170.3
click at [634, 580] on h5 "Jóvenes, hombres y mujeres, dentro del sistema escolar en riesgo de deserción e…" at bounding box center [576, 666] width 541 height 190
copy h5 "dentro del sistema escolar en riesgo de deserción escolar, con comportamiento a…"
click at [428, 887] on h4 "Beneficiario 3 Adolescentes y jóvenes No escolarizados ([GEOGRAPHIC_DATA]) Come…" at bounding box center [576, 907] width 541 height 40
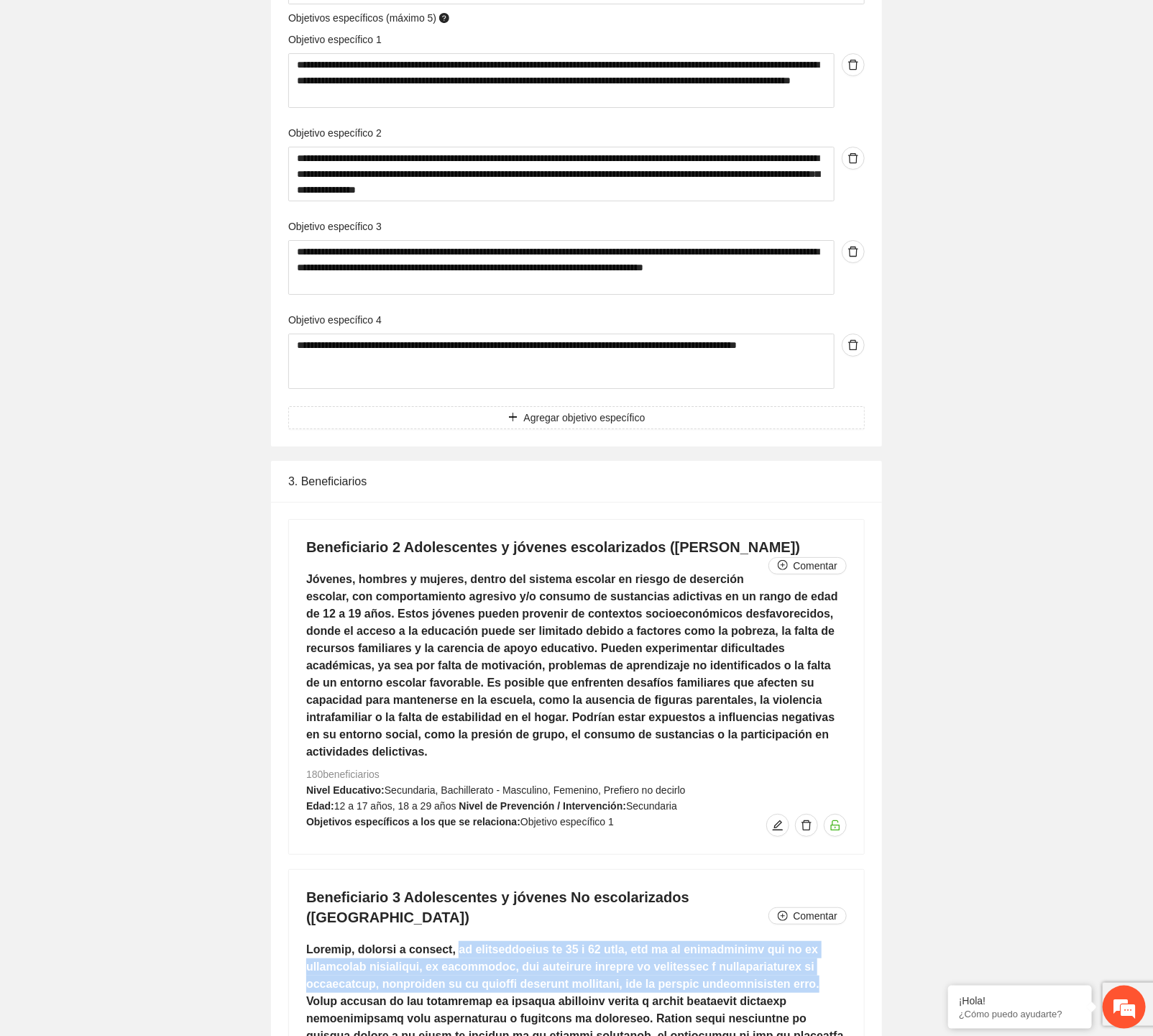
drag, startPoint x: 459, startPoint y: 895, endPoint x: 810, endPoint y: 925, distance: 352.3
click at [810, 941] on h5 at bounding box center [576, 1044] width 541 height 207
copy h5 "no escolarizados de 12 a 19 años, que se ha identificado que no se encuentran e…"
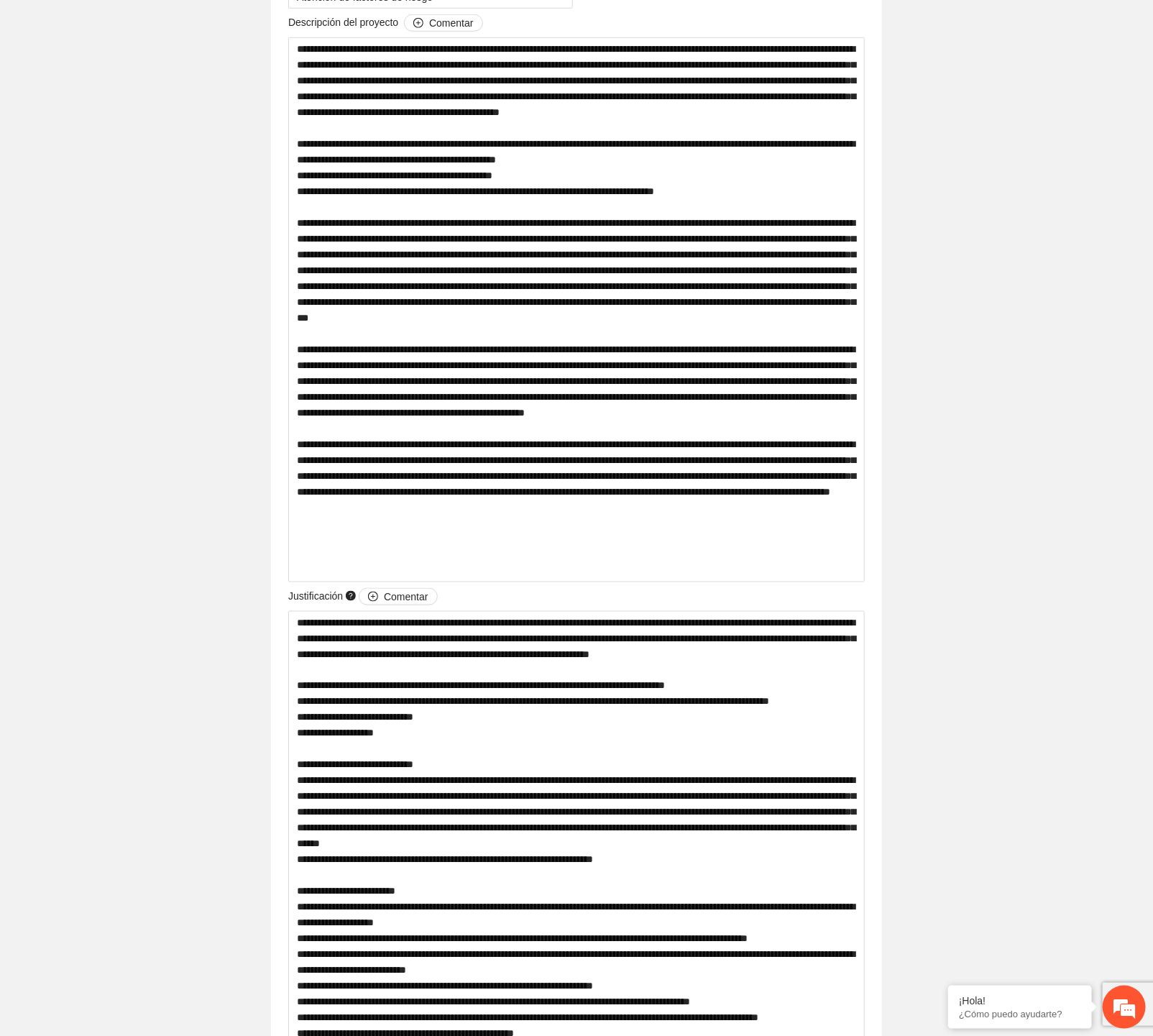
scroll to position [0, 0]
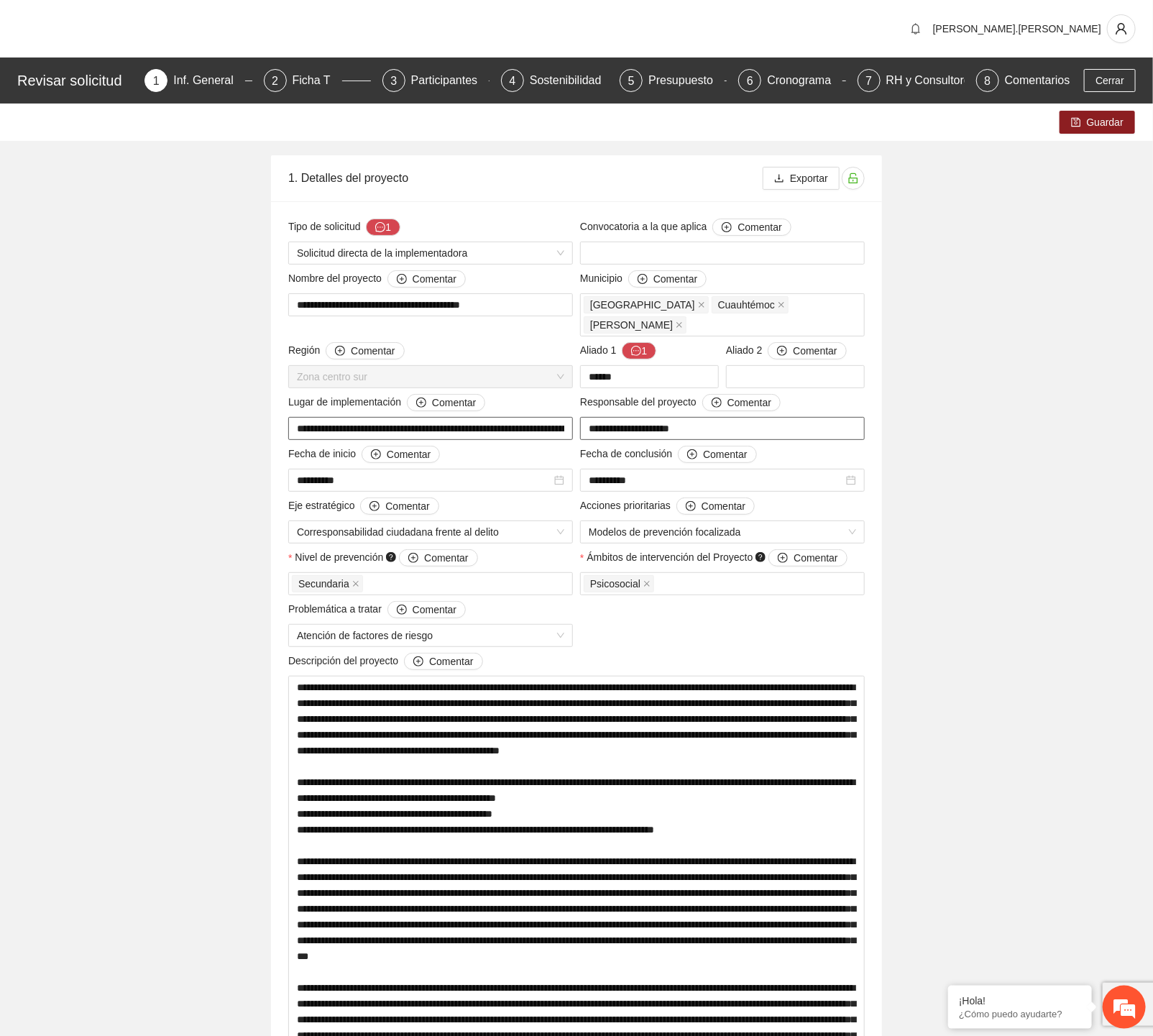
drag, startPoint x: 721, startPoint y: 415, endPoint x: 505, endPoint y: 412, distance: 216.0
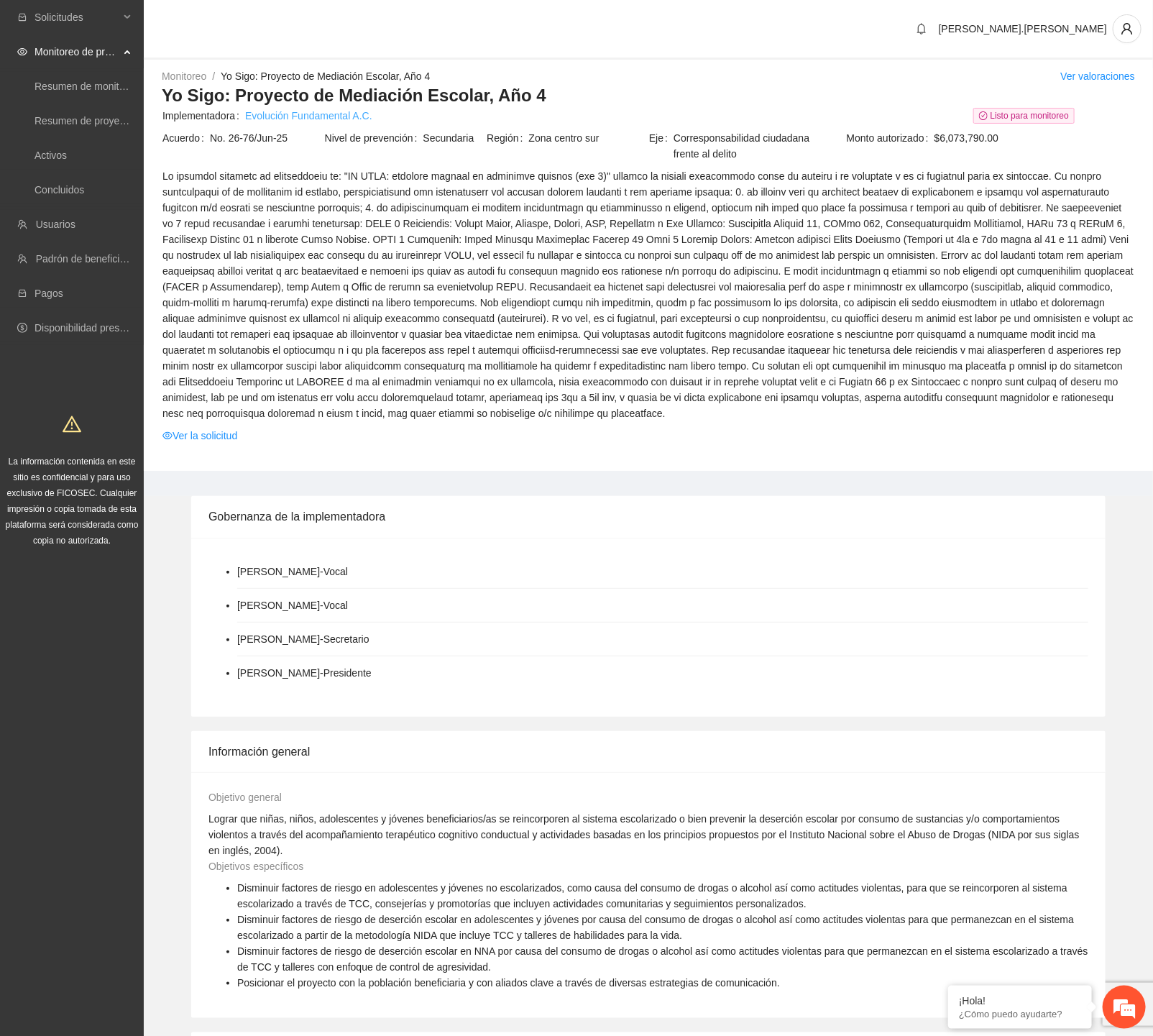
click at [346, 116] on link "Evolución Fundamental A.C." at bounding box center [309, 115] width 128 height 16
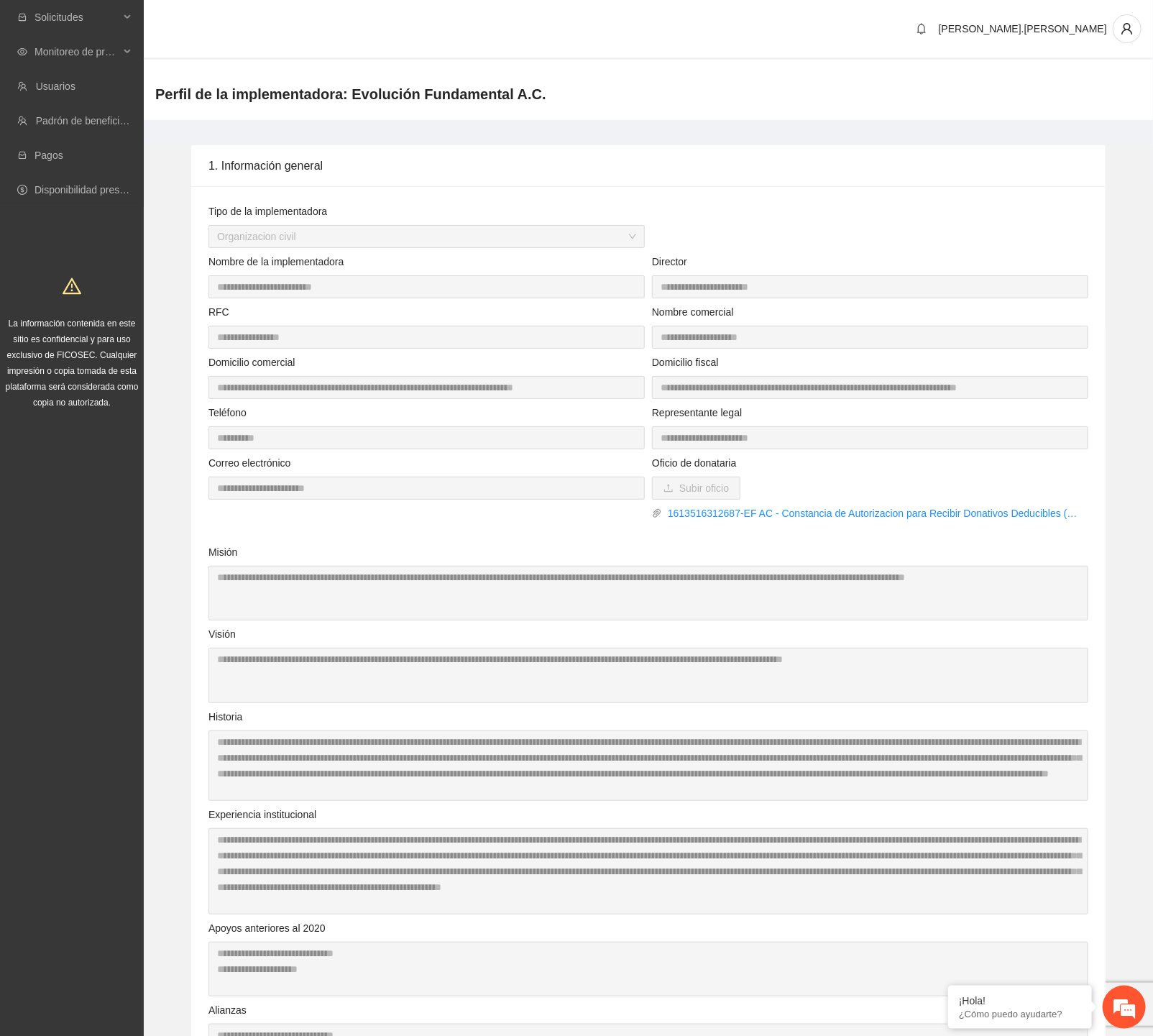
click at [205, 81] on div "Perfil de la implementadora: Evolución Fundamental A.C." at bounding box center [648, 94] width 1009 height 52
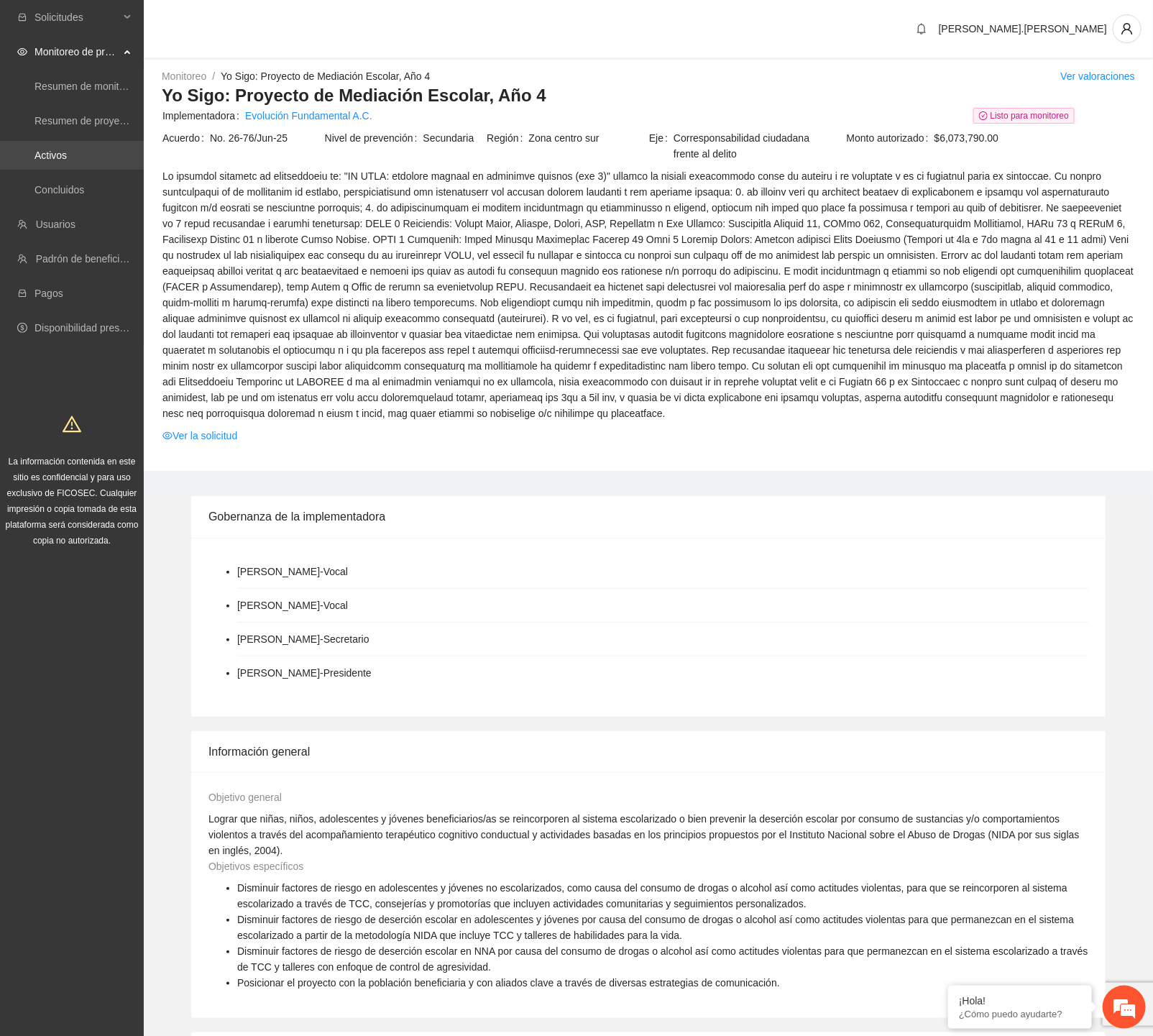
click at [67, 156] on link "Activos" at bounding box center [50, 155] width 33 height 11
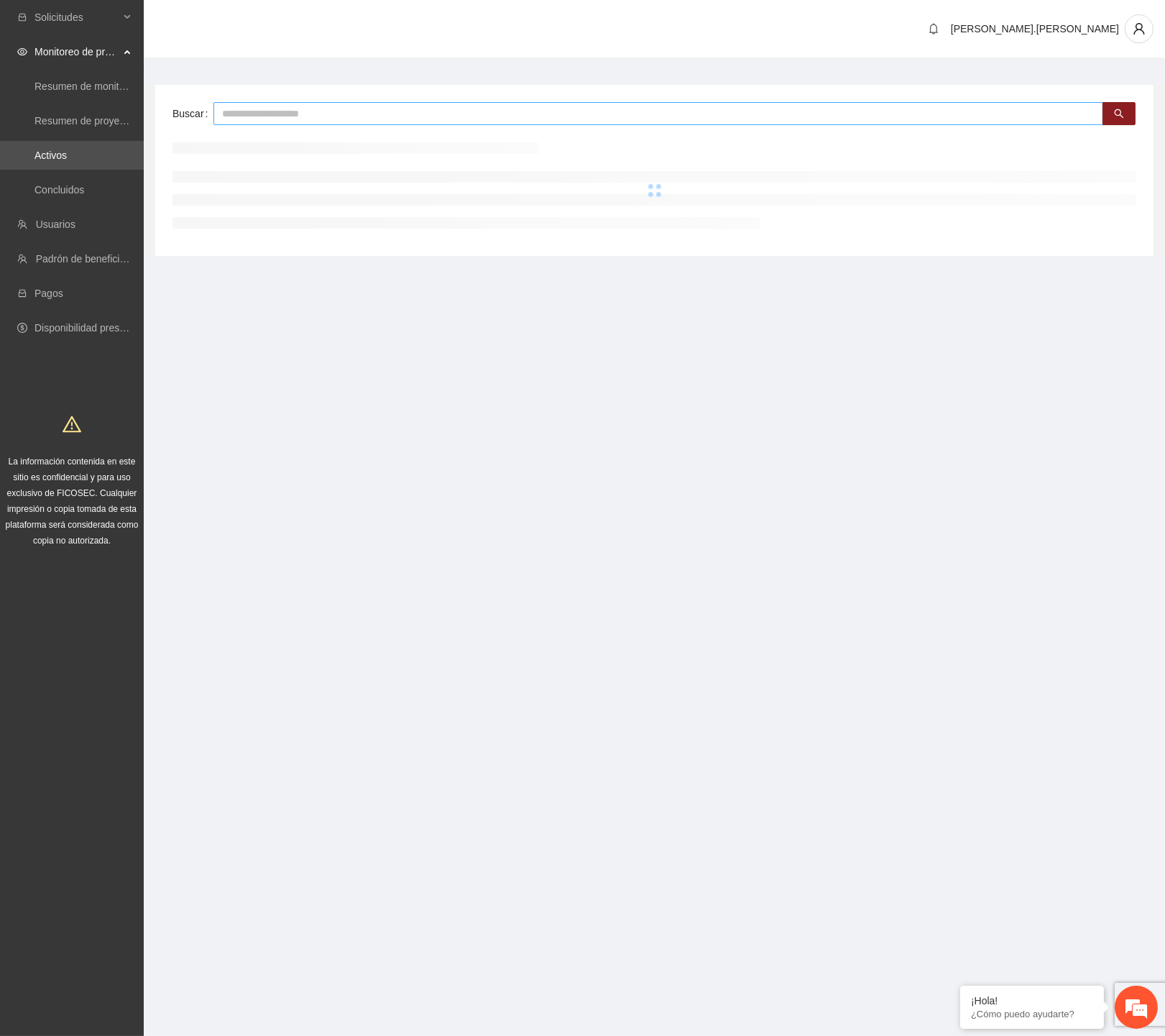
click at [320, 112] on input "text" at bounding box center [658, 113] width 890 height 23
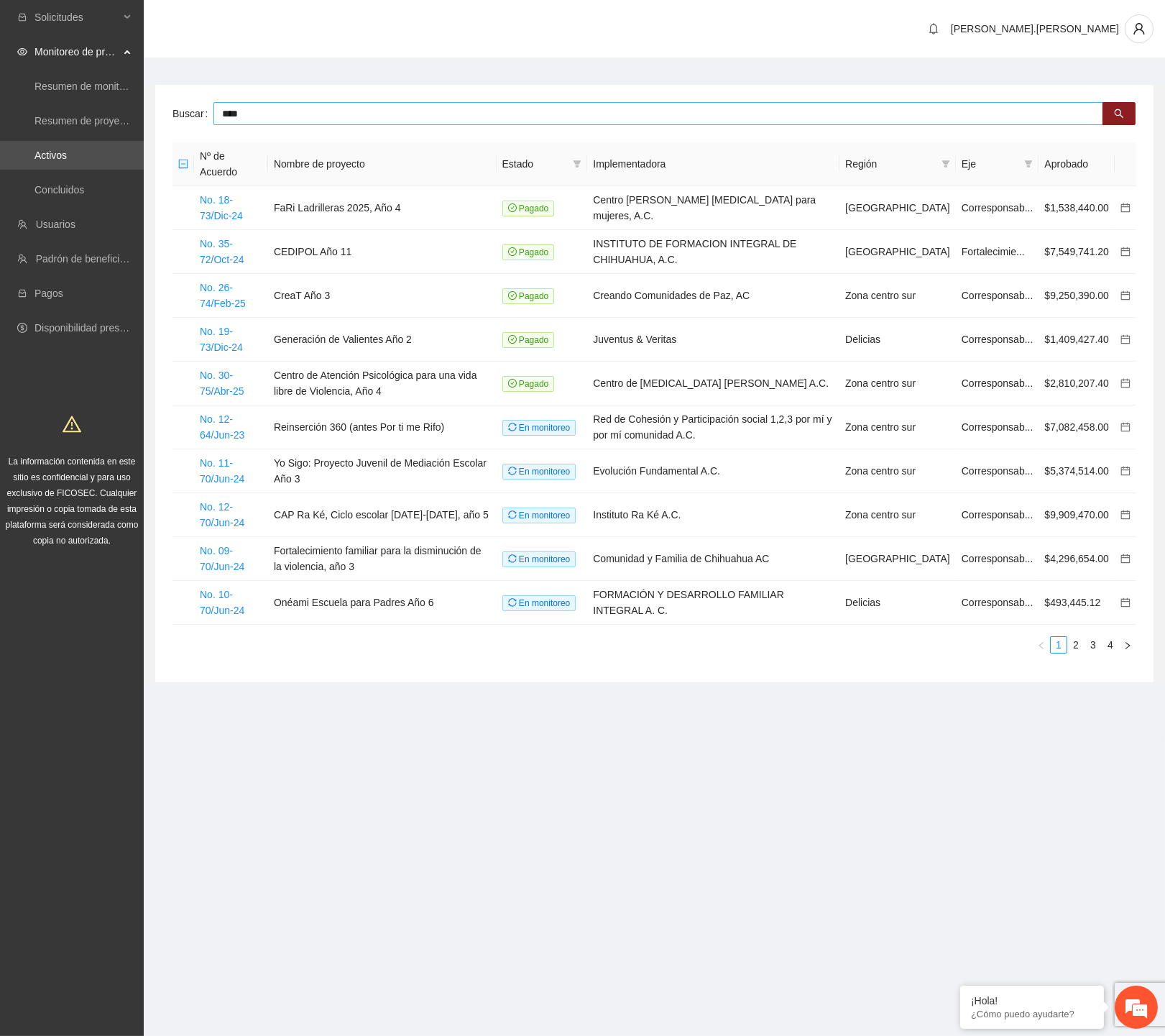
type input "****"
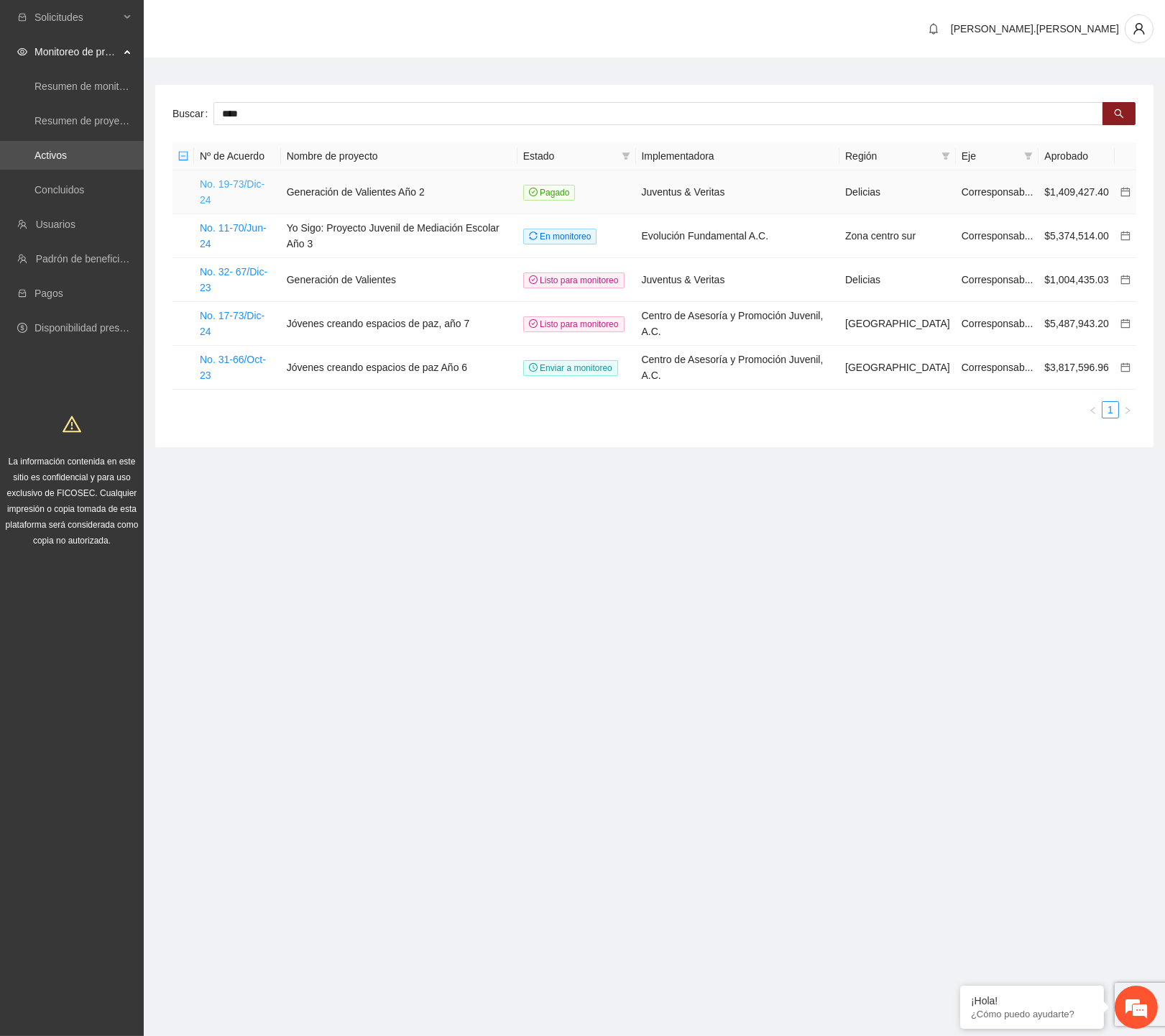
click at [262, 188] on link "No. 19-73/Dic-24" at bounding box center [232, 192] width 65 height 27
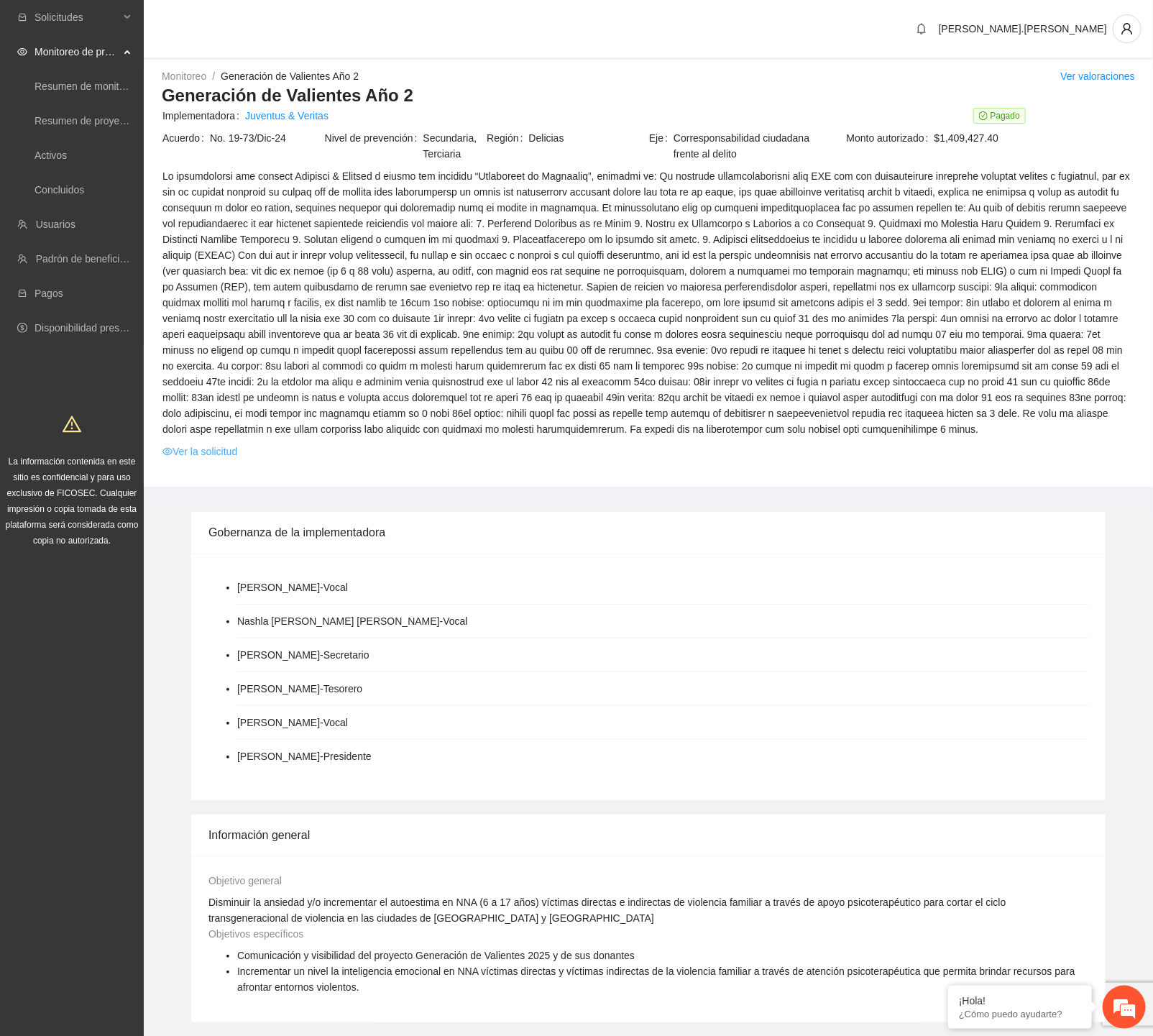
click at [223, 447] on link "Ver la solicitud" at bounding box center [200, 451] width 74 height 16
click at [308, 115] on link "Juventus & Veritas" at bounding box center [287, 115] width 84 height 16
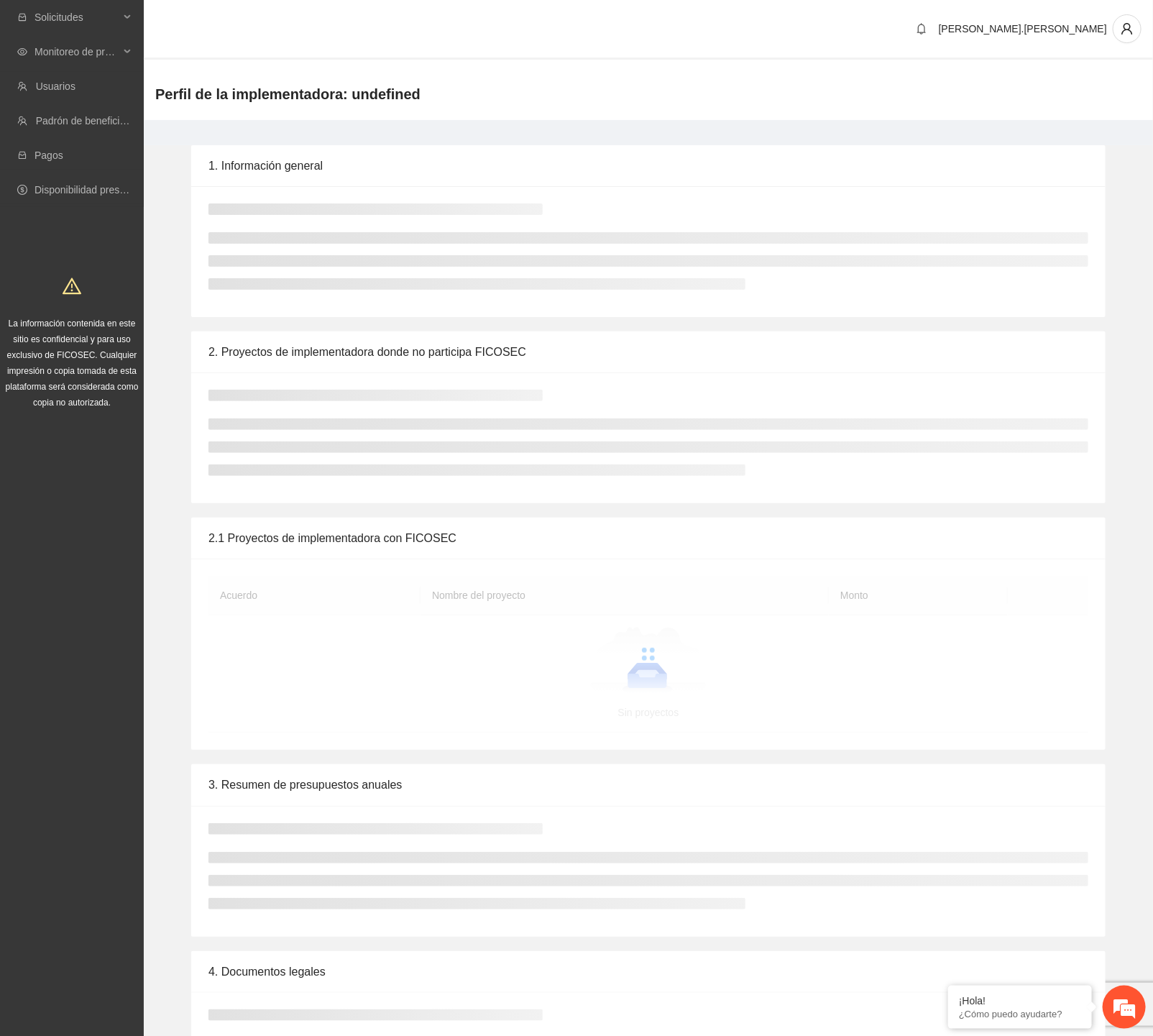
click at [264, 424] on li at bounding box center [649, 424] width 880 height 11
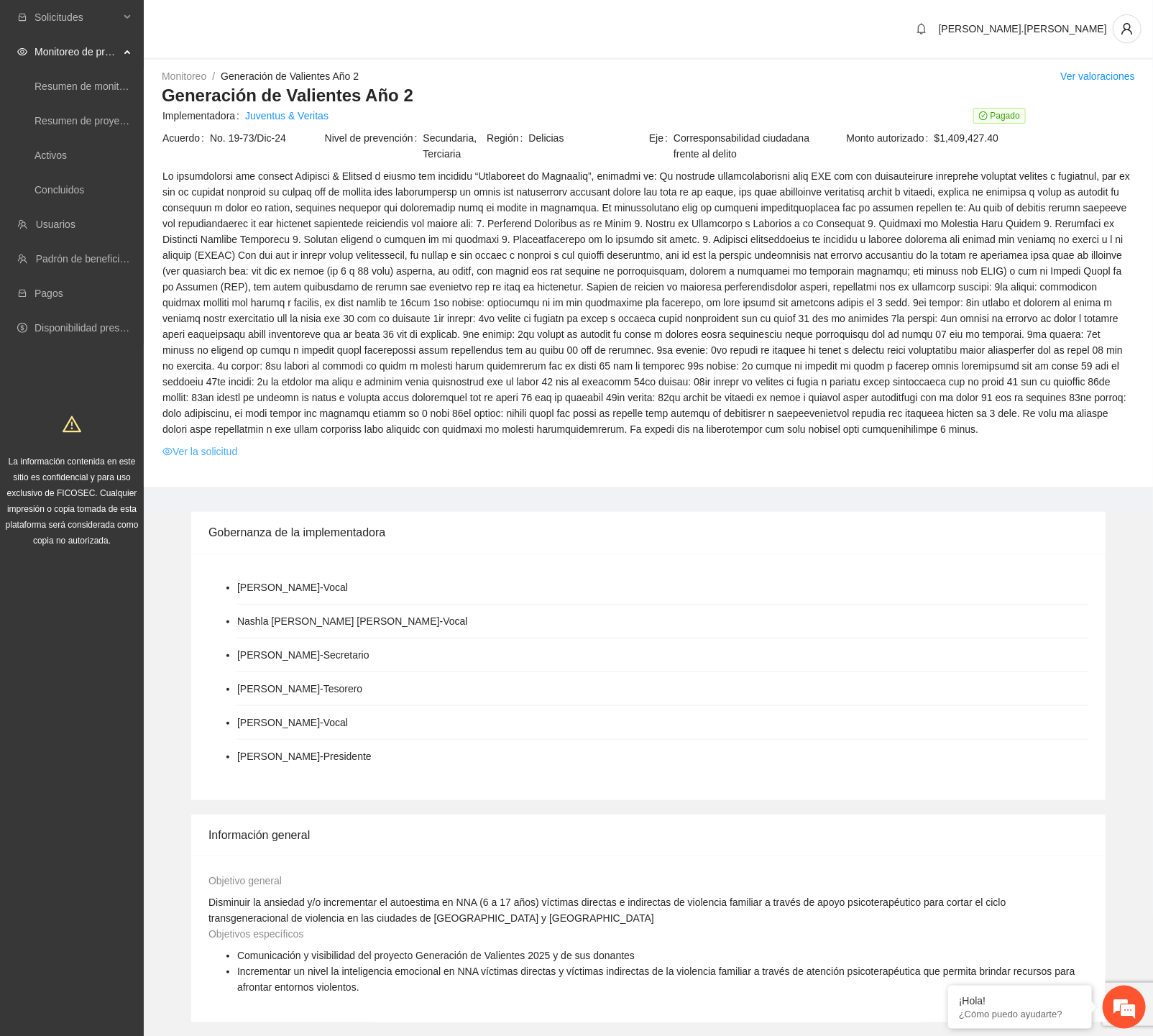
click at [234, 456] on link "Ver la solicitud" at bounding box center [200, 451] width 74 height 16
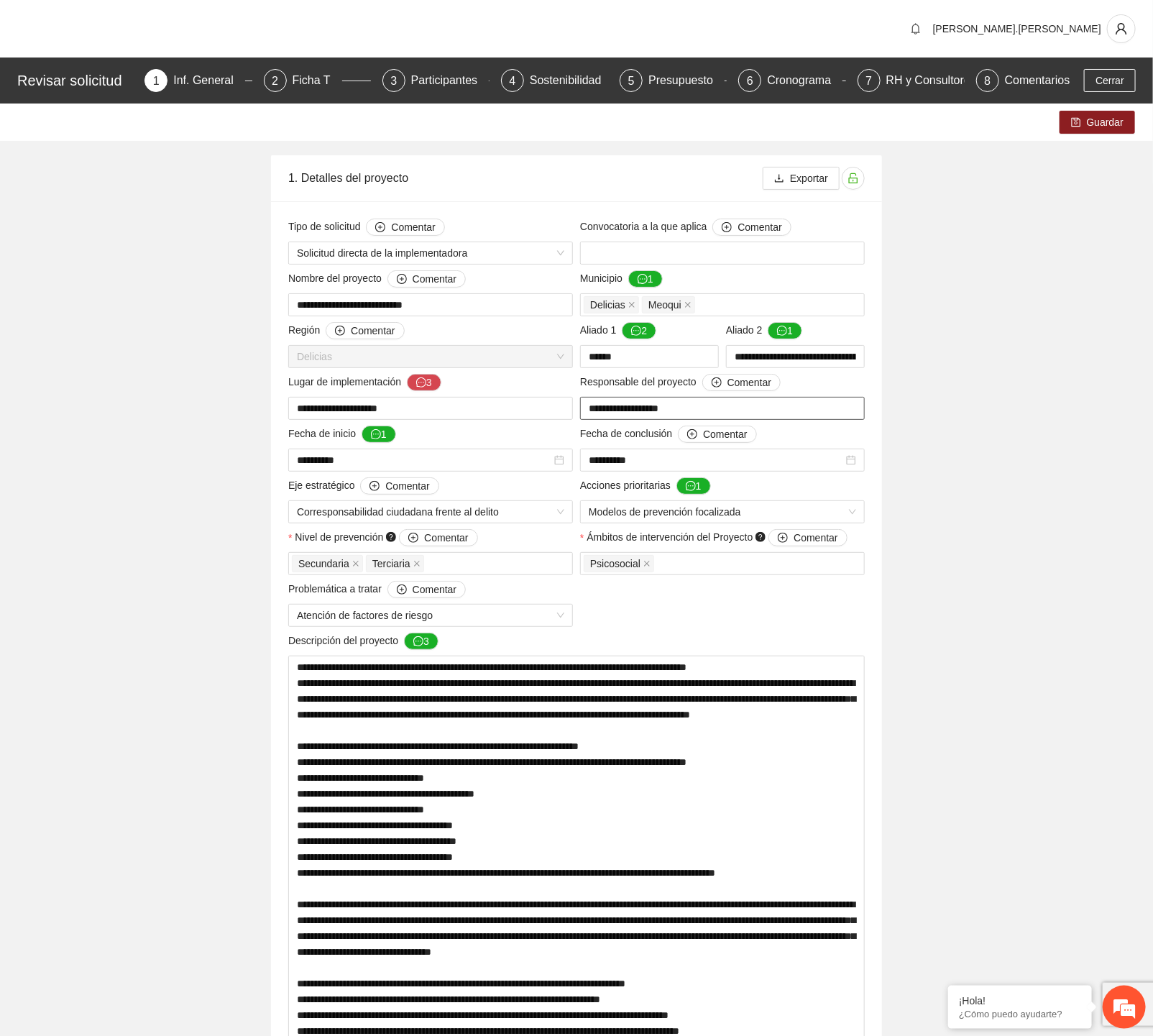
drag, startPoint x: 693, startPoint y: 419, endPoint x: 295, endPoint y: 437, distance: 398.4
click at [839, 82] on span "Cerrar" at bounding box center [1110, 81] width 29 height 16
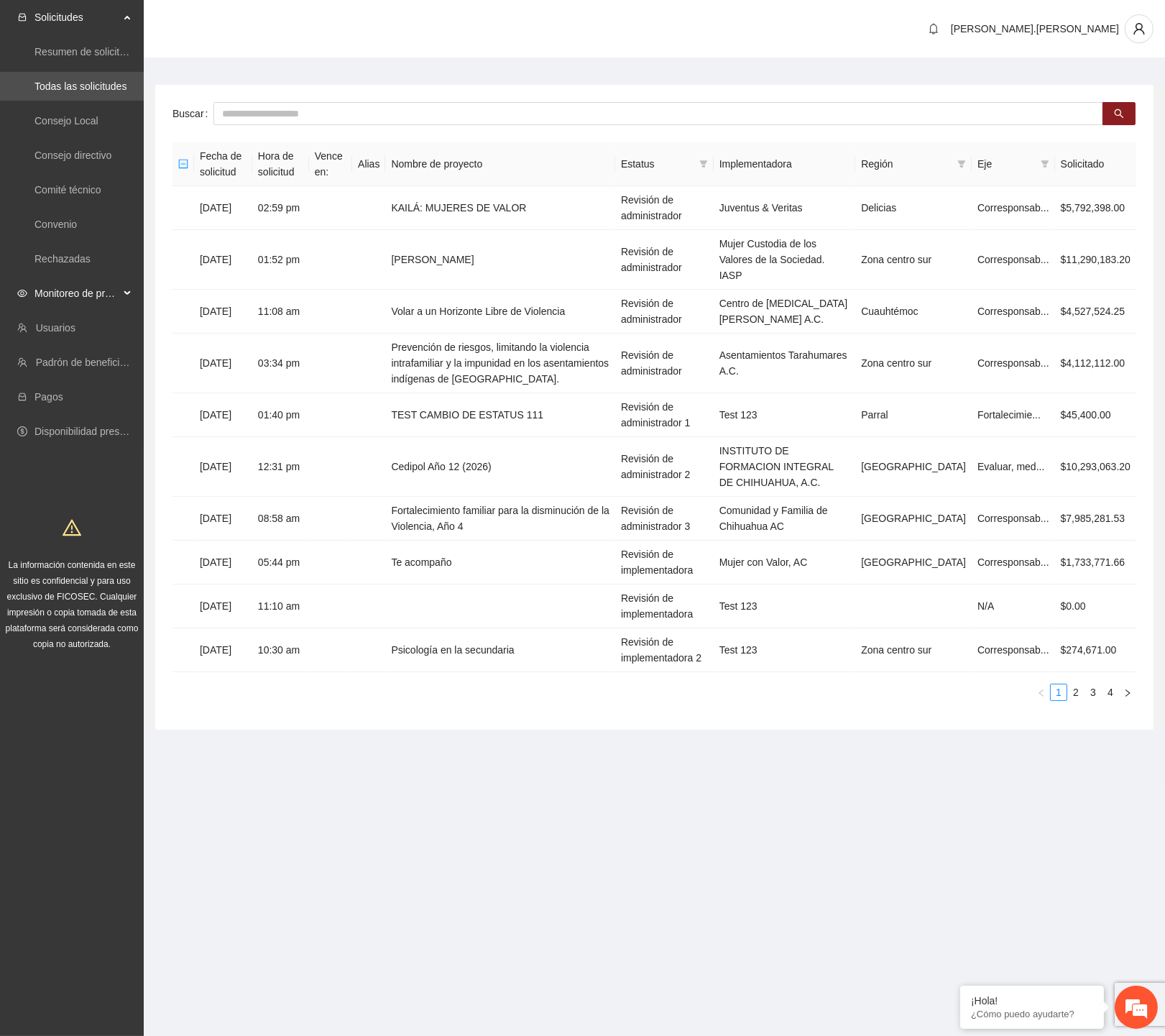
click at [92, 292] on span "Monitoreo de proyectos" at bounding box center [77, 293] width 85 height 29
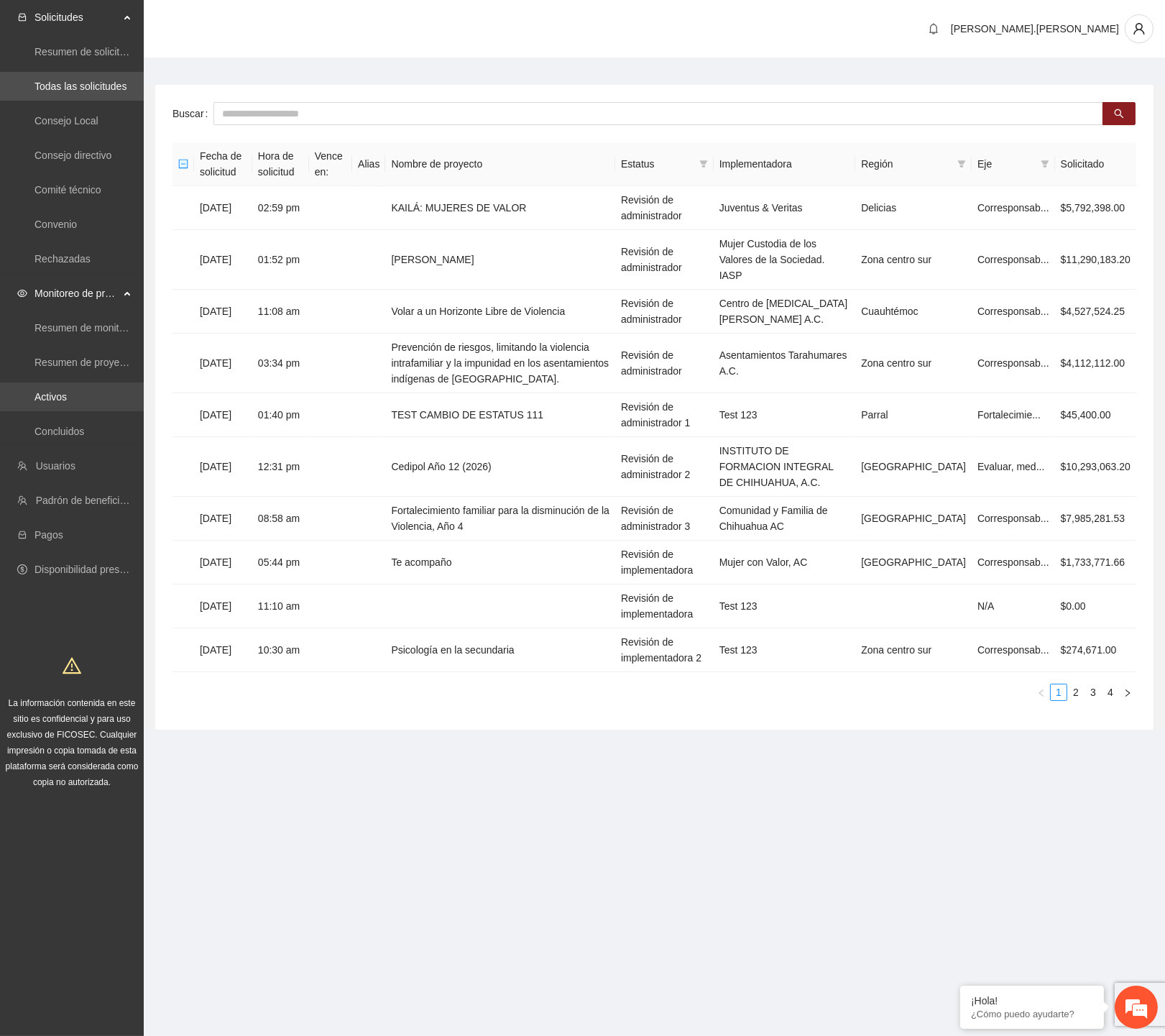
click at [67, 393] on link "Activos" at bounding box center [50, 396] width 33 height 11
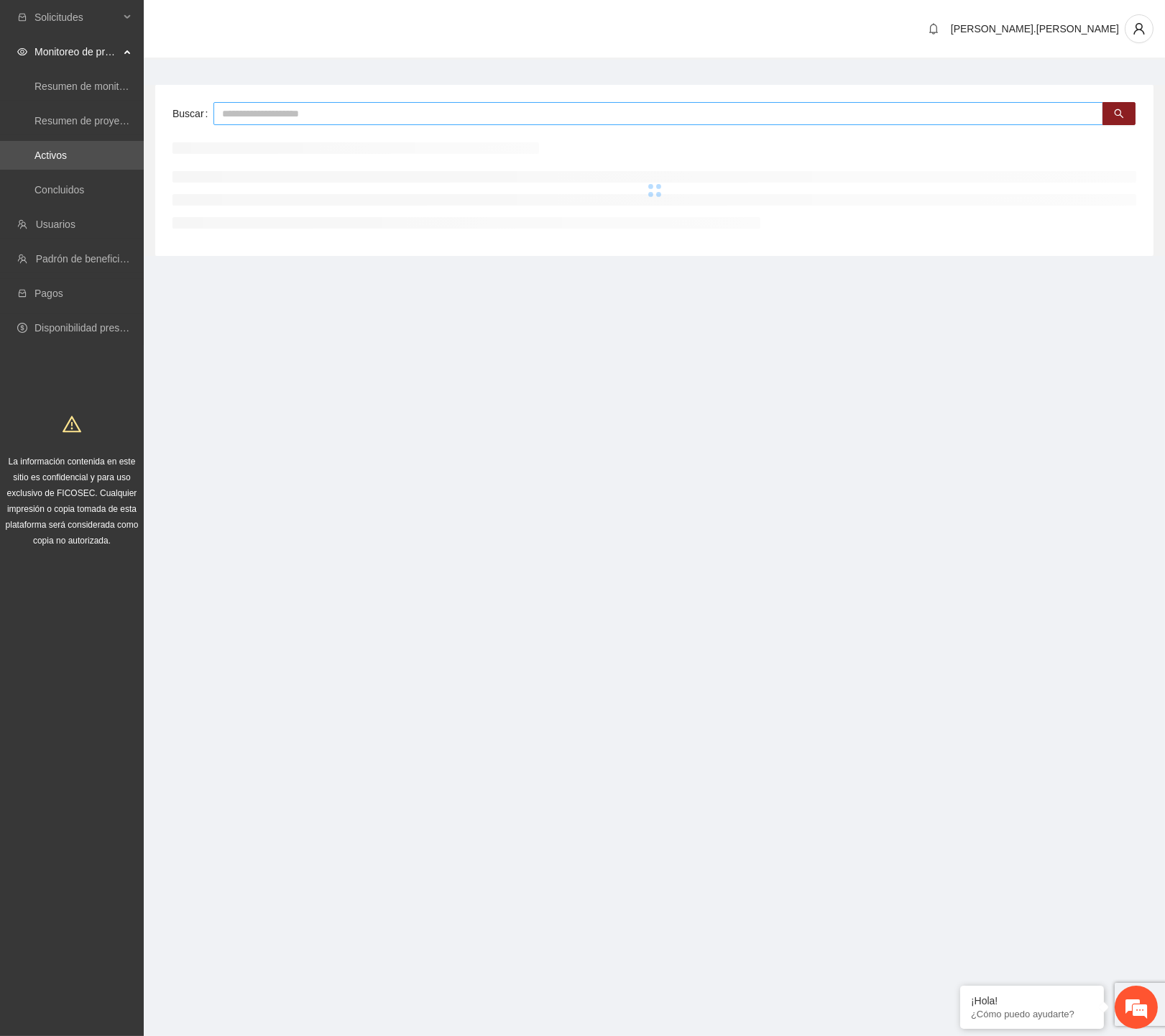
click at [537, 118] on input "text" at bounding box center [658, 113] width 890 height 23
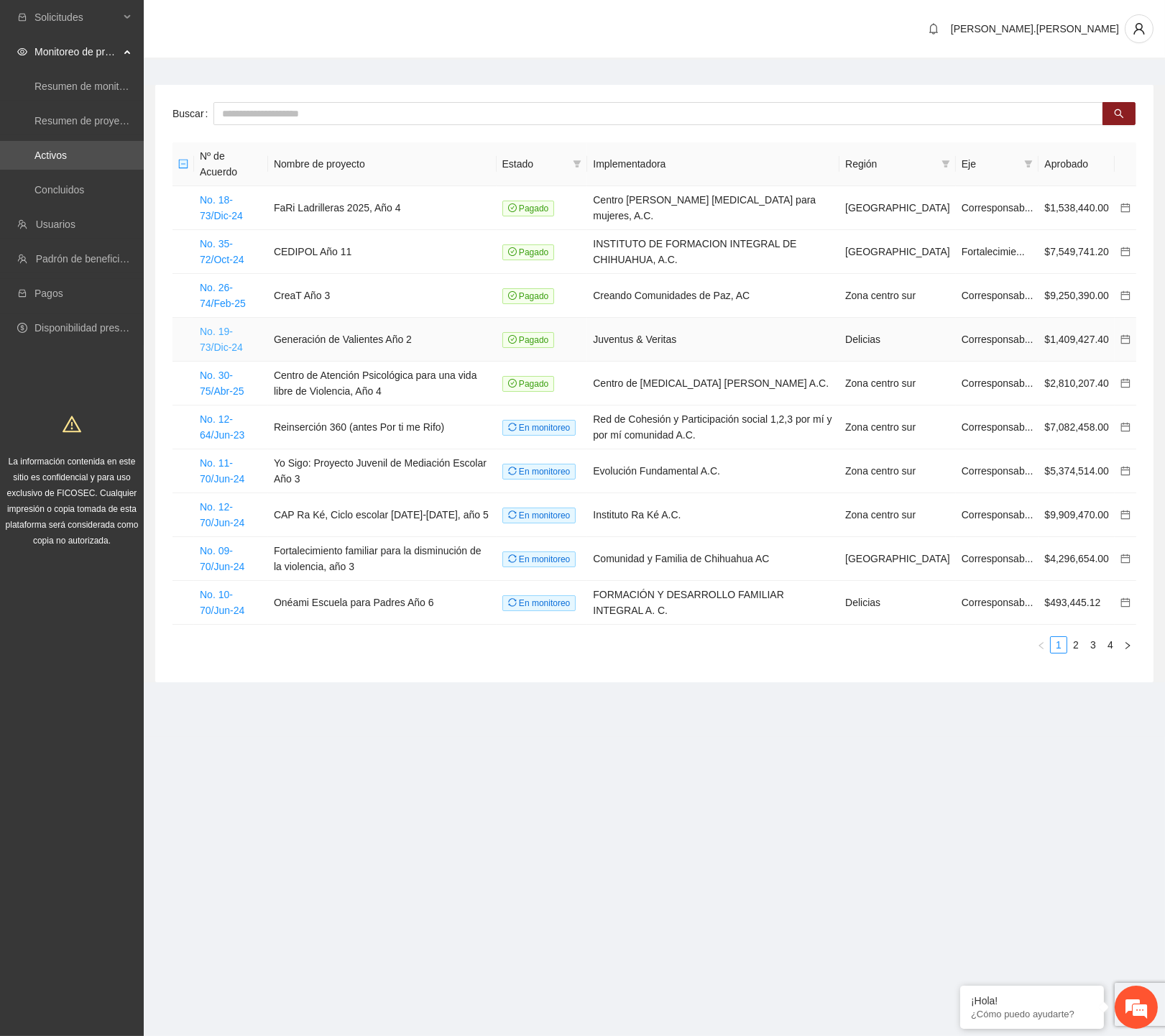
click at [234, 331] on link "No. 19-73/Dic-24" at bounding box center [221, 340] width 43 height 27
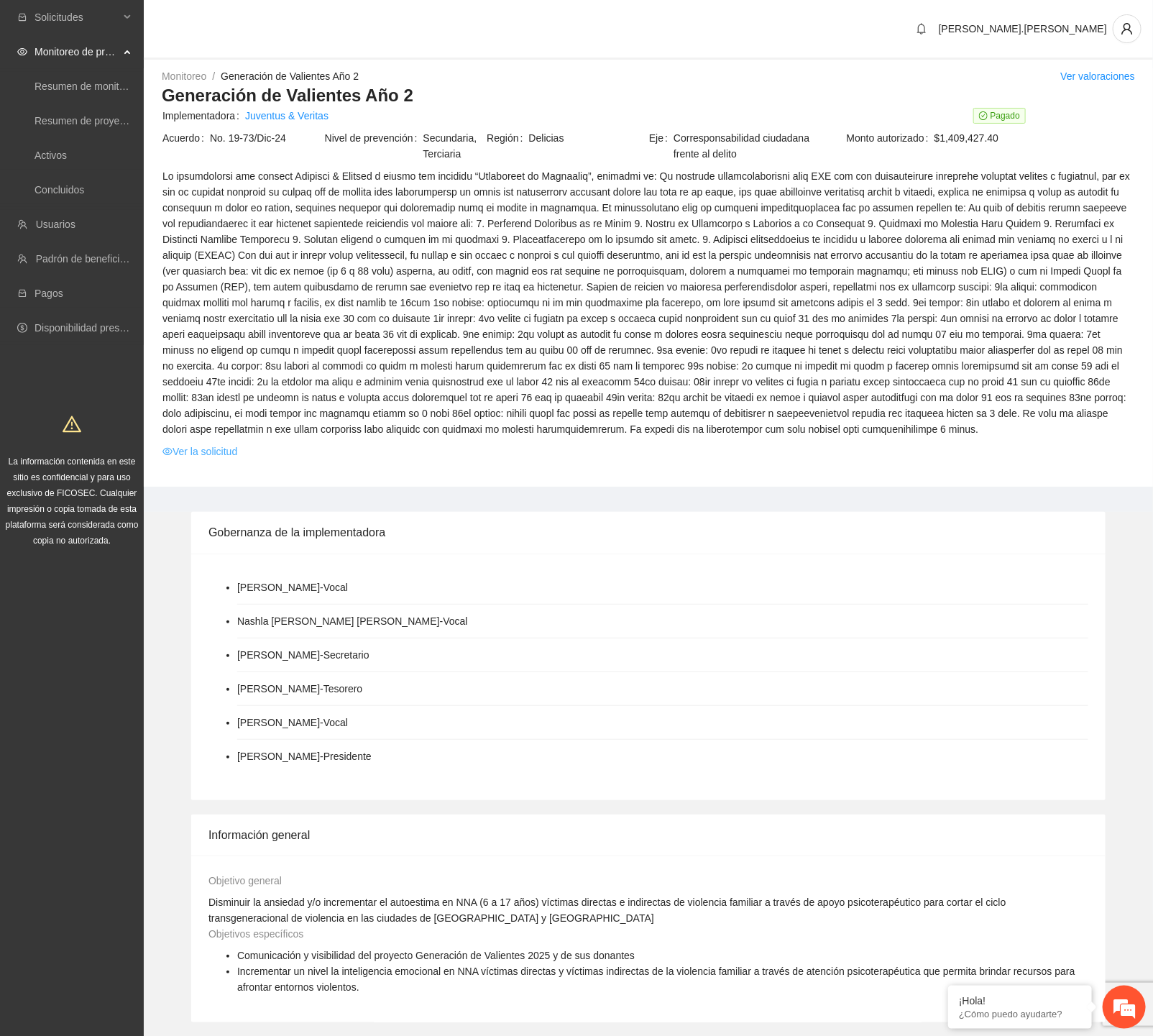
click at [214, 456] on link "Ver la solicitud" at bounding box center [200, 451] width 74 height 16
click at [283, 116] on link "Juventus & Veritas" at bounding box center [287, 115] width 84 height 16
click at [221, 444] on link "Ver la solicitud" at bounding box center [200, 451] width 74 height 16
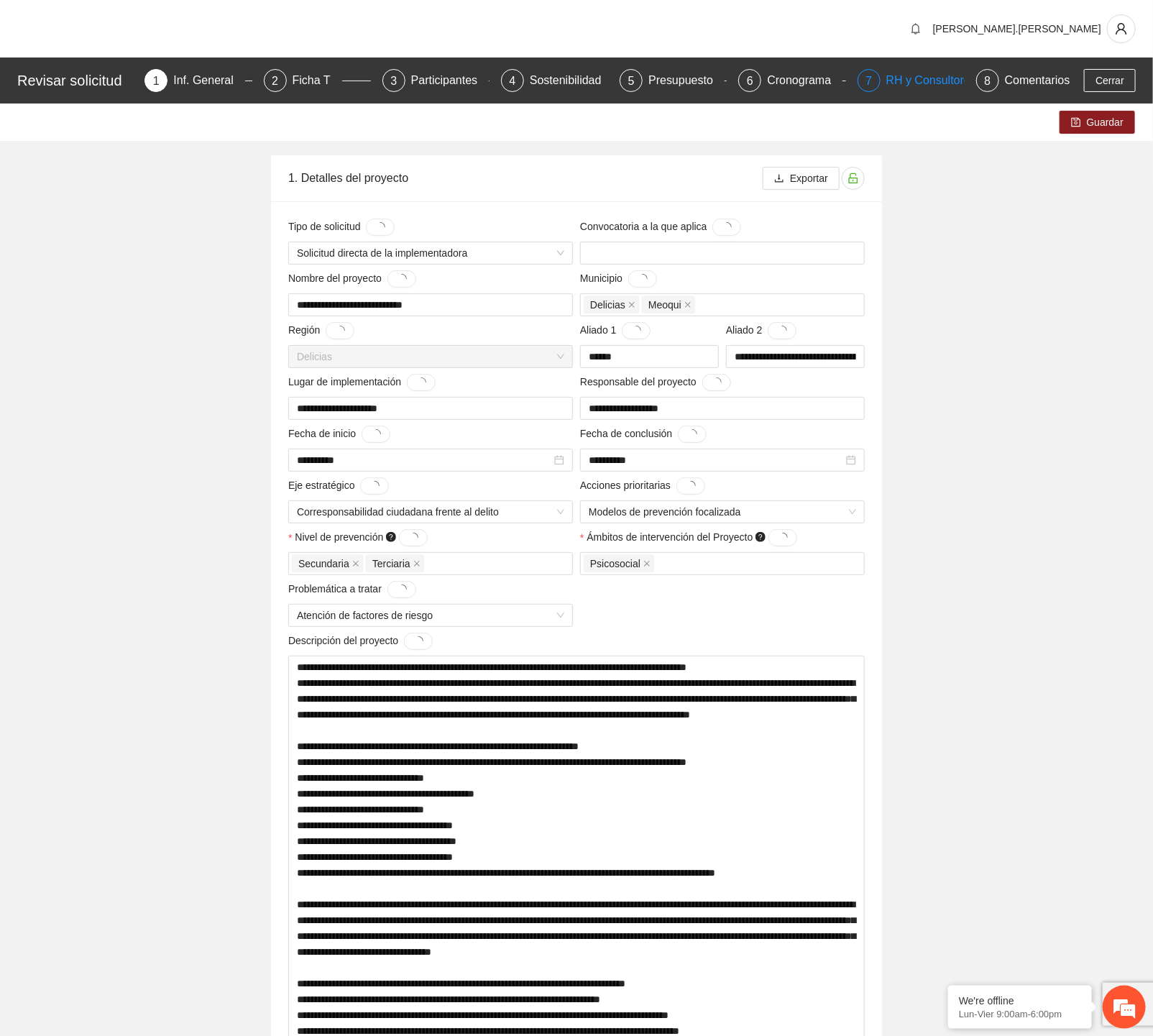
click at [901, 71] on div "RH y Consultores" at bounding box center [937, 81] width 101 height 23
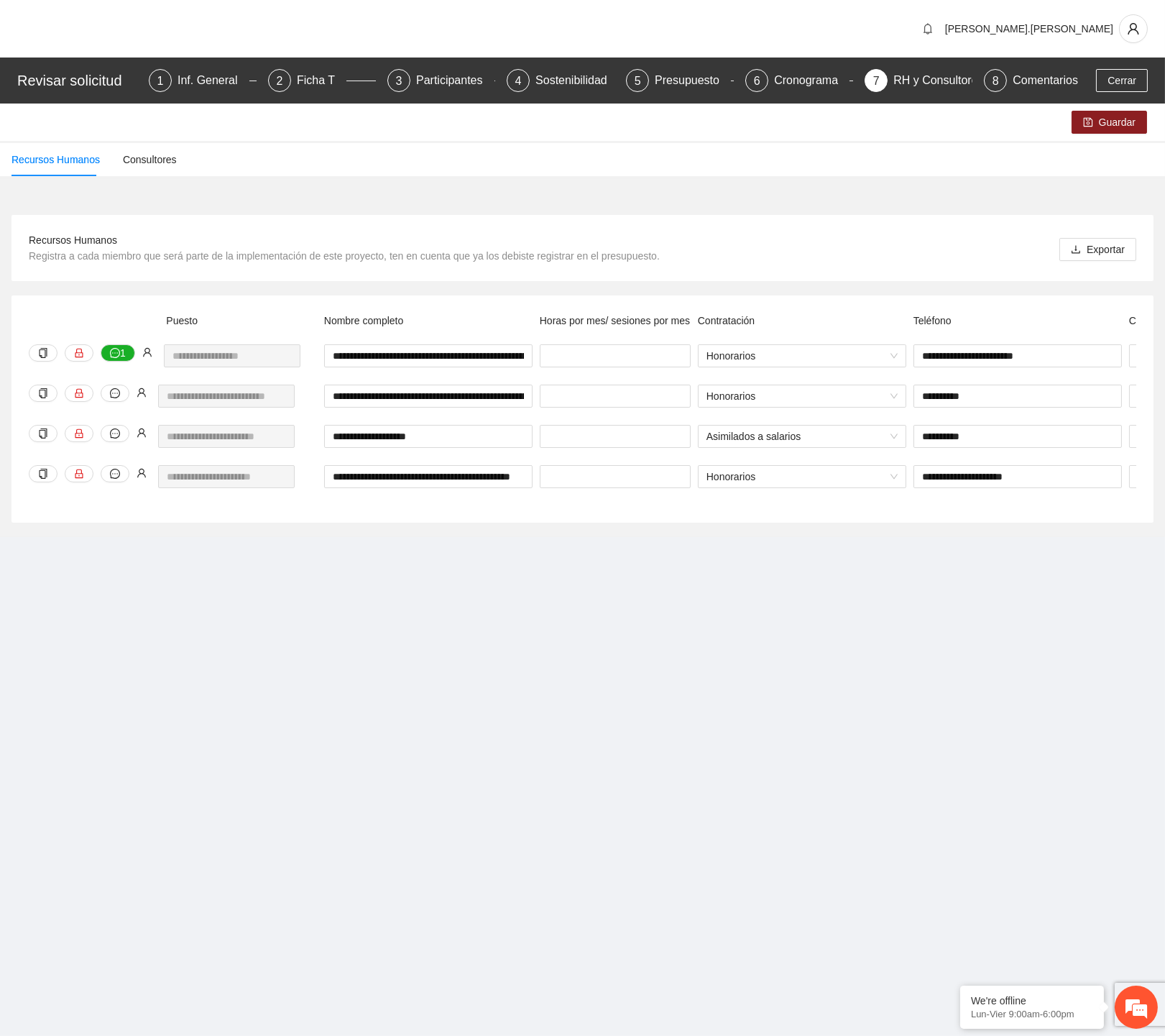
scroll to position [0, 322]
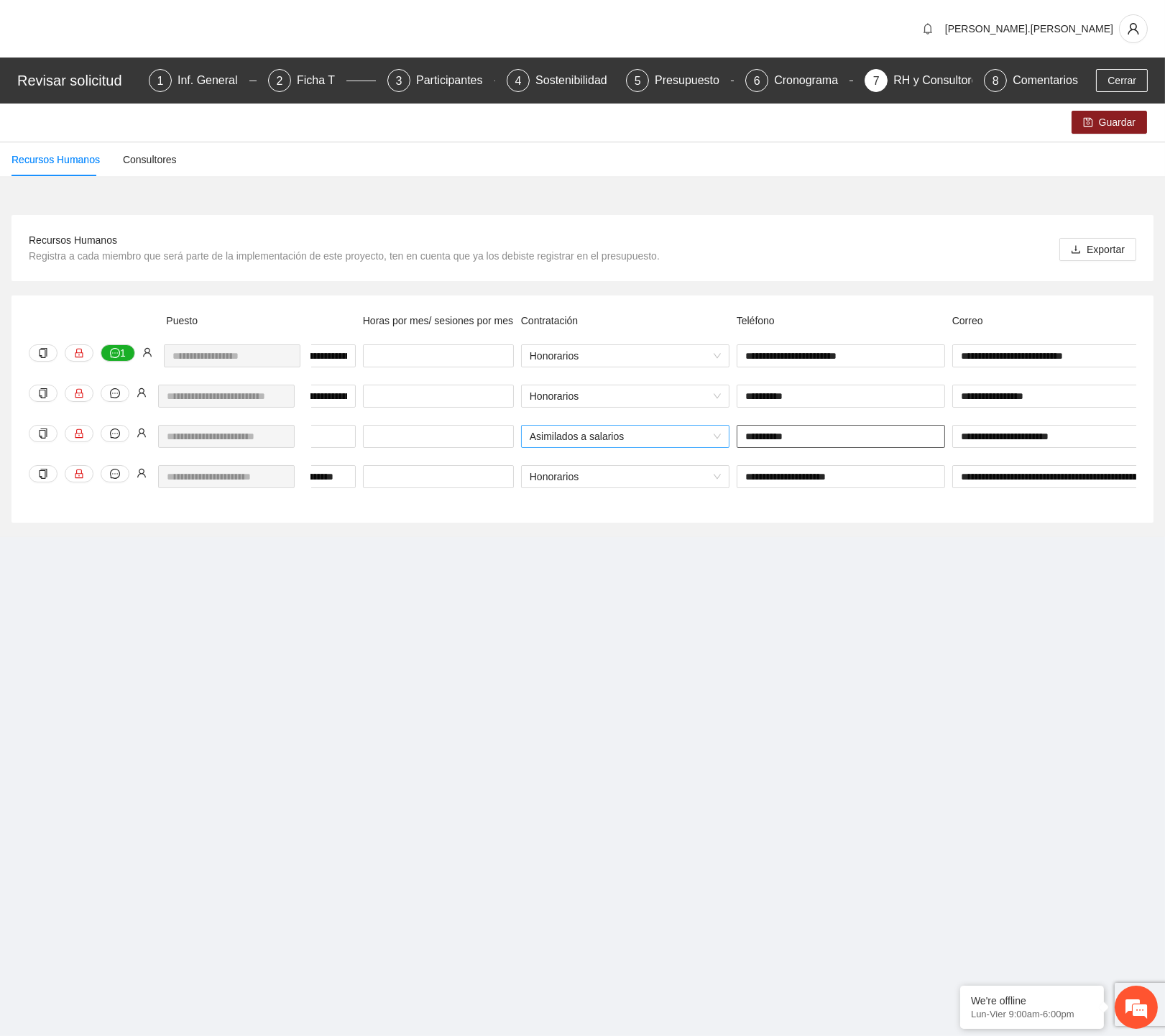
drag, startPoint x: 853, startPoint y: 440, endPoint x: 598, endPoint y: 434, distance: 255.1
click at [598, 434] on div "**********" at bounding box center [672, 444] width 1373 height 40
